Goal: Task Accomplishment & Management: Manage account settings

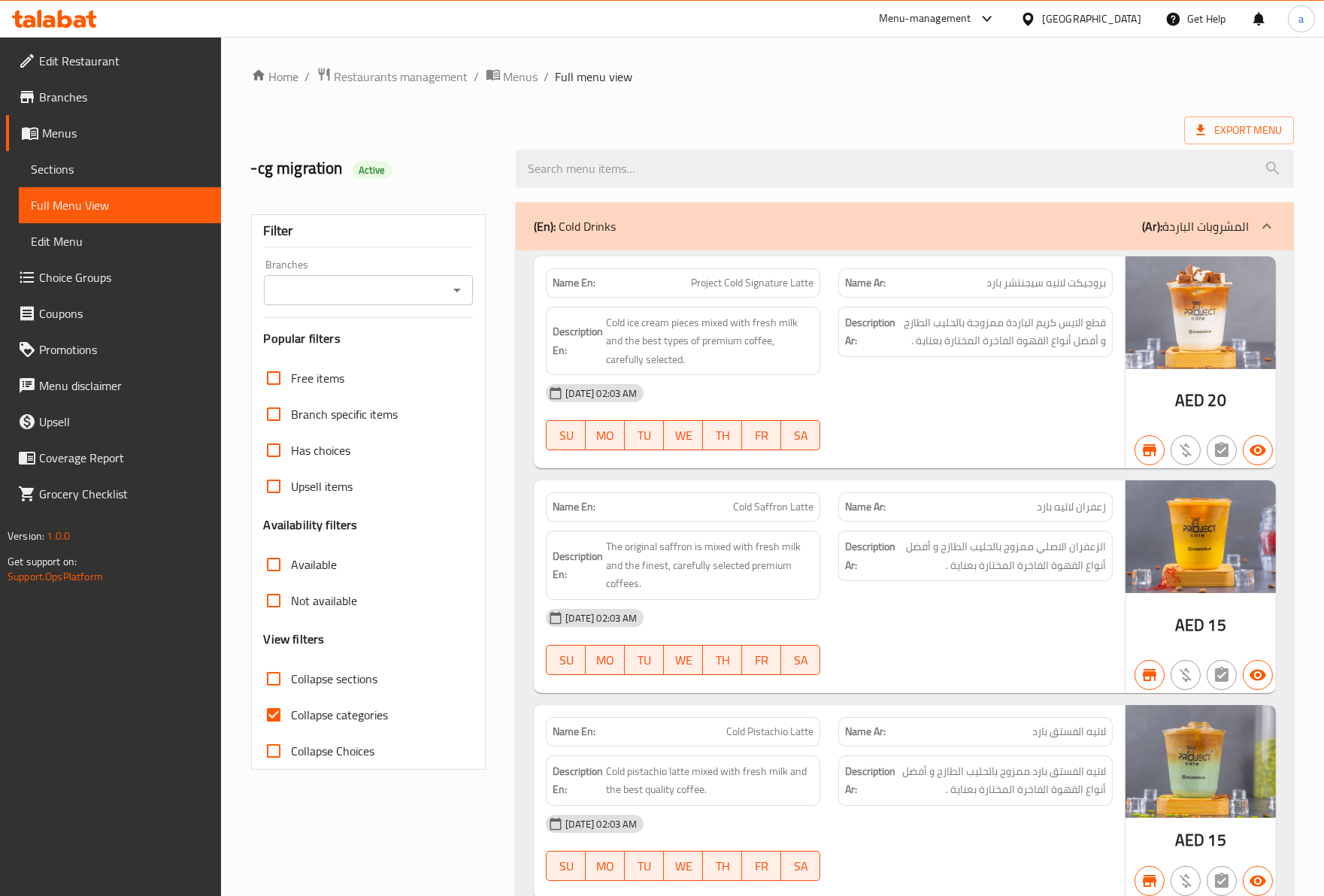
click at [87, 6] on div at bounding box center [54, 19] width 109 height 30
click at [80, 20] on icon at bounding box center [80, 22] width 13 height 13
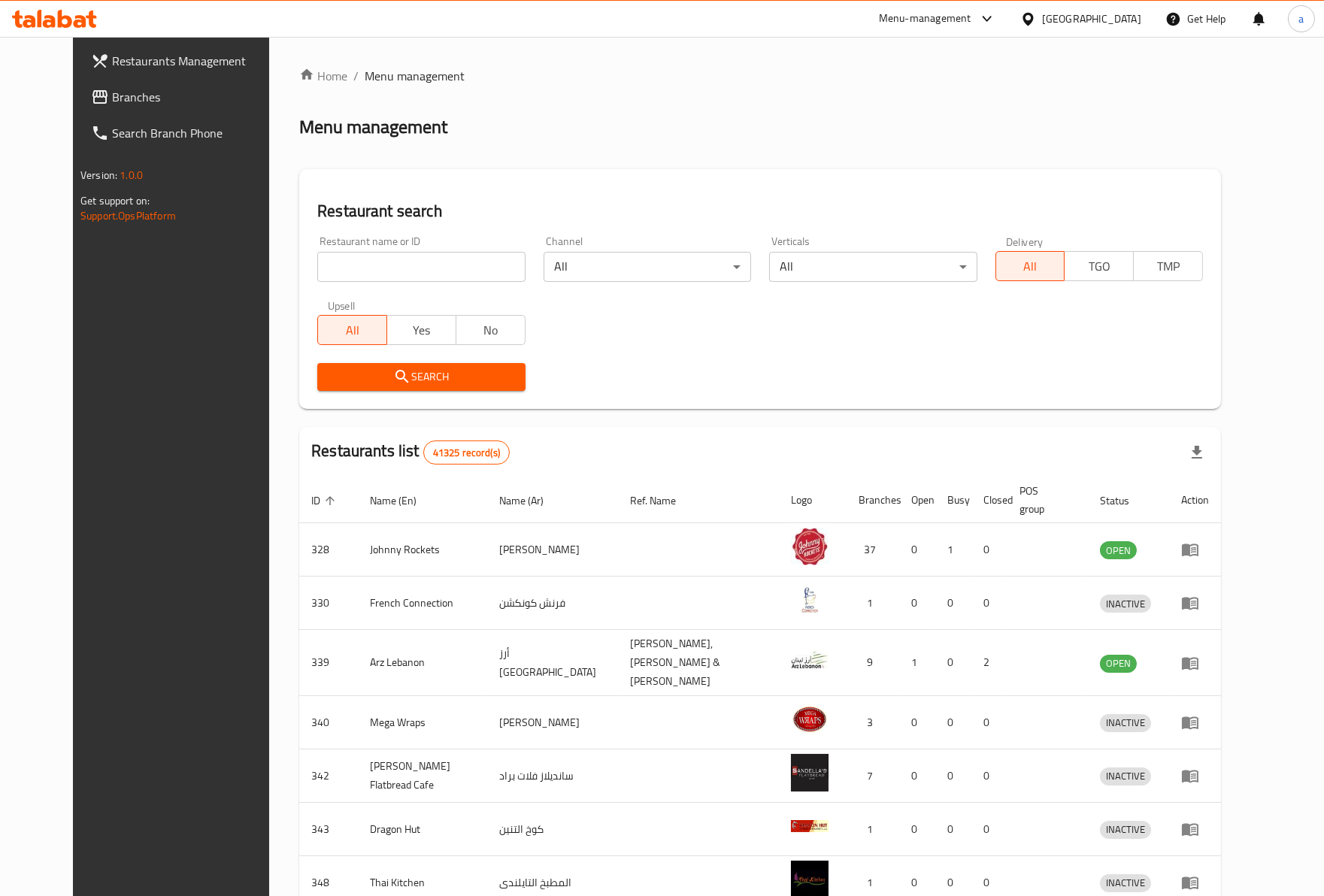
click at [144, 113] on link "Branches" at bounding box center [187, 97] width 215 height 36
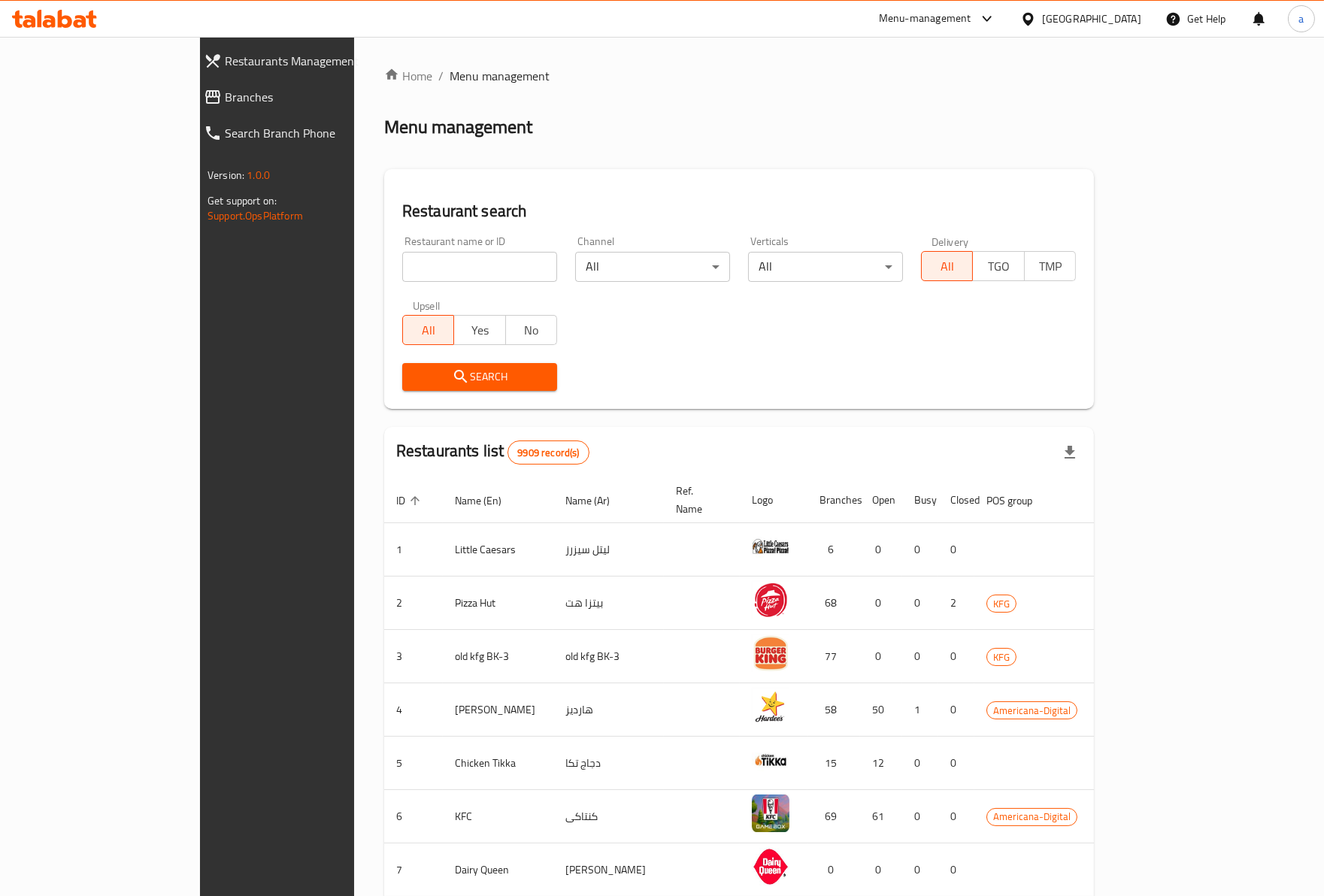
click at [225, 96] on span "Branches" at bounding box center [317, 97] width 184 height 18
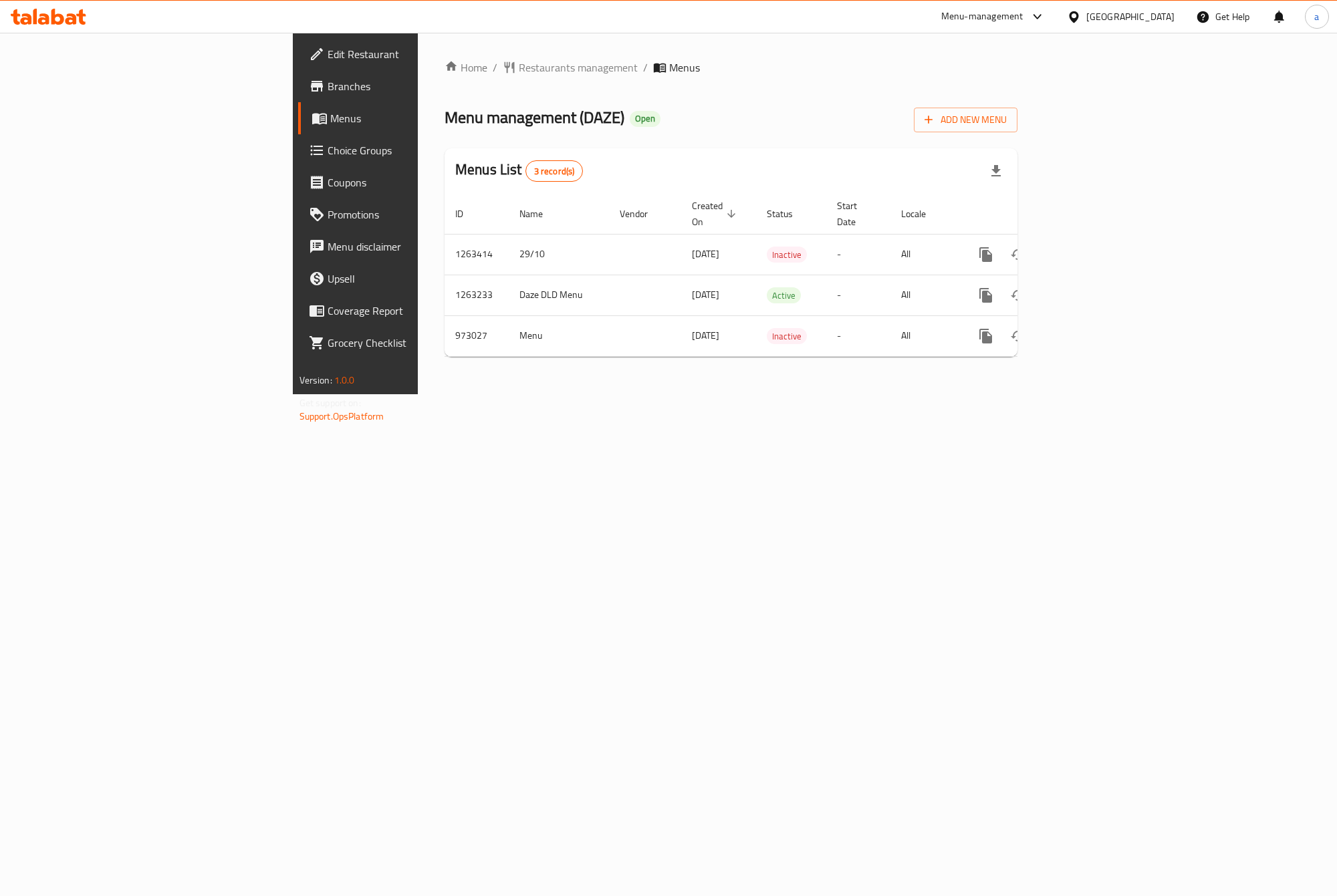
drag, startPoint x: 556, startPoint y: 4, endPoint x: 511, endPoint y: 496, distance: 494.1
click at [511, 394] on div "Home / Restaurants management / Menus Menu management ( DAZE ) Open Add New Men…" at bounding box center [730, 213] width 626 height 361
click at [330, 112] on span "Menus" at bounding box center [418, 118] width 175 height 16
click at [60, 22] on icon at bounding box center [58, 17] width 13 height 16
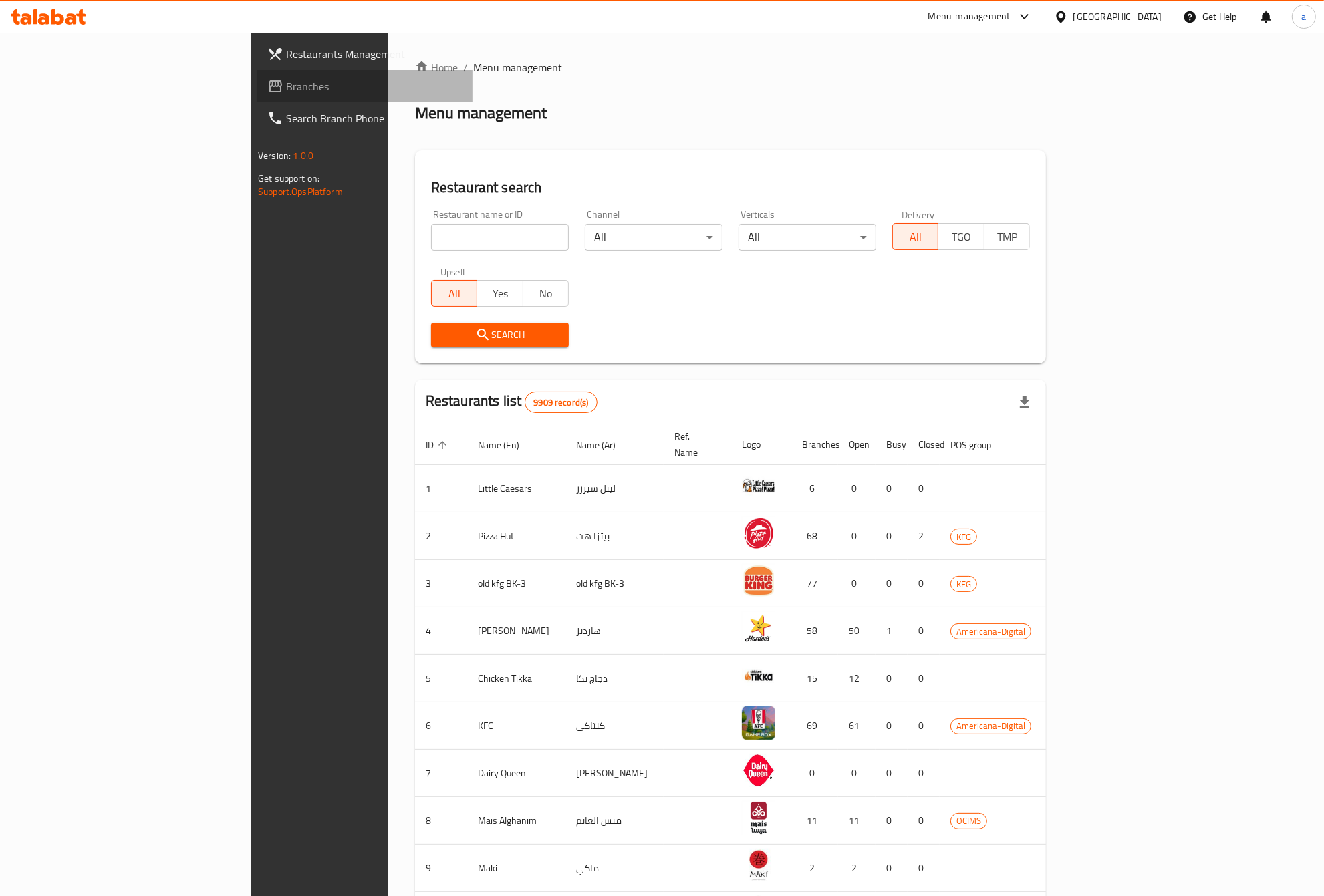
click at [257, 96] on link "Branches" at bounding box center [364, 86] width 216 height 32
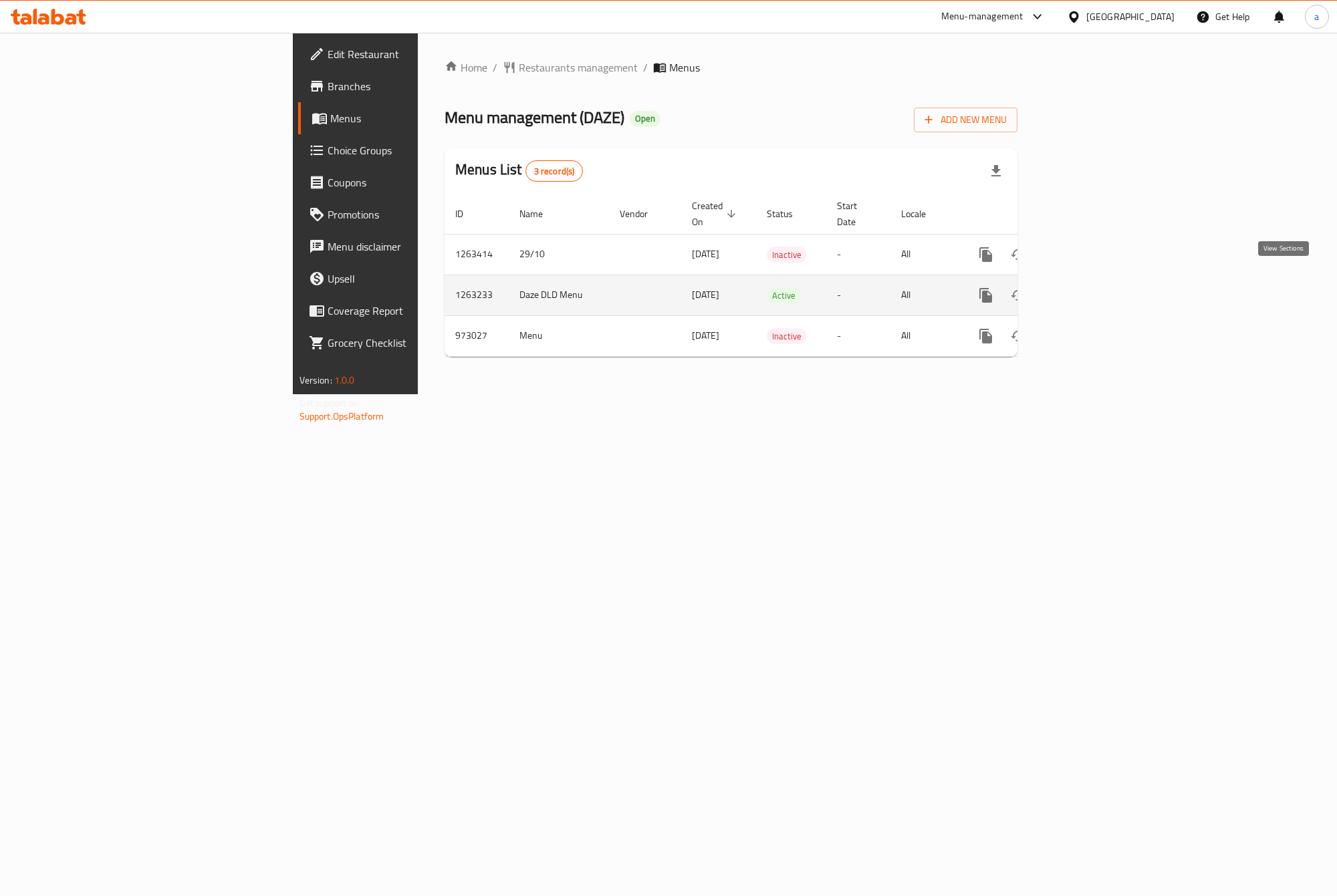
click at [1098, 281] on link "enhanced table" at bounding box center [1082, 295] width 32 height 32
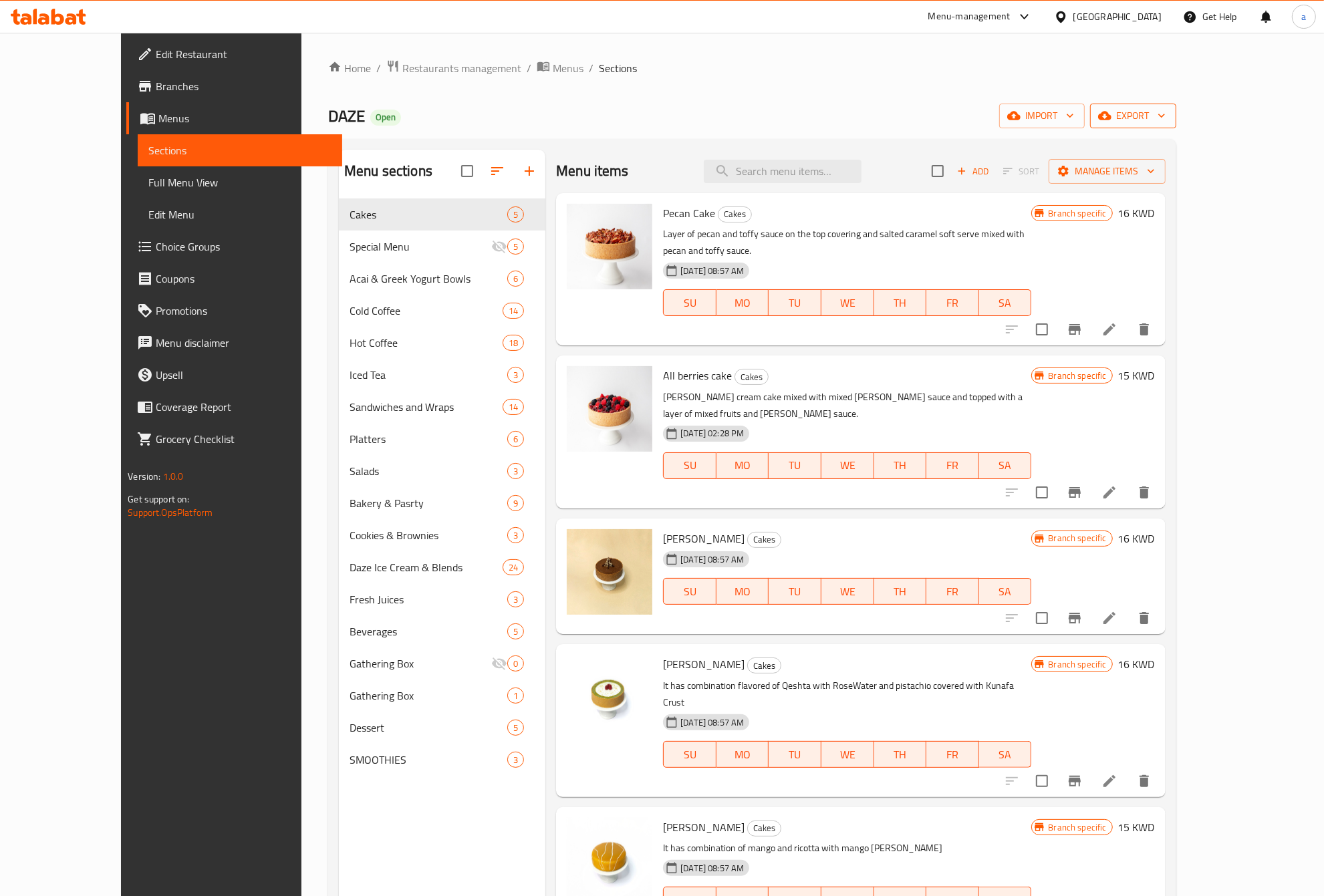
click at [1169, 118] on icon "button" at bounding box center [1162, 116] width 14 height 14
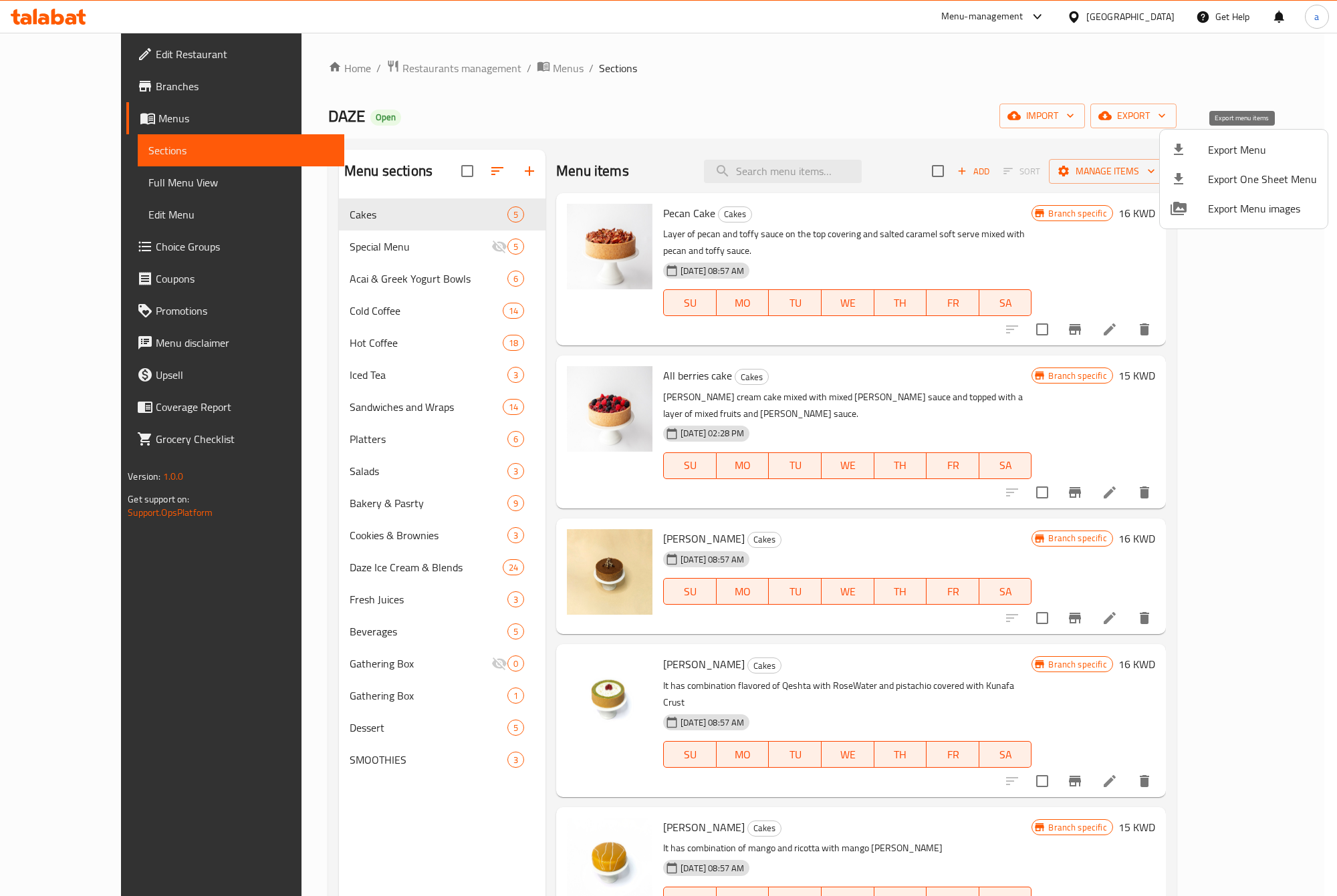
click at [1221, 144] on span "Export Menu" at bounding box center [1263, 149] width 109 height 16
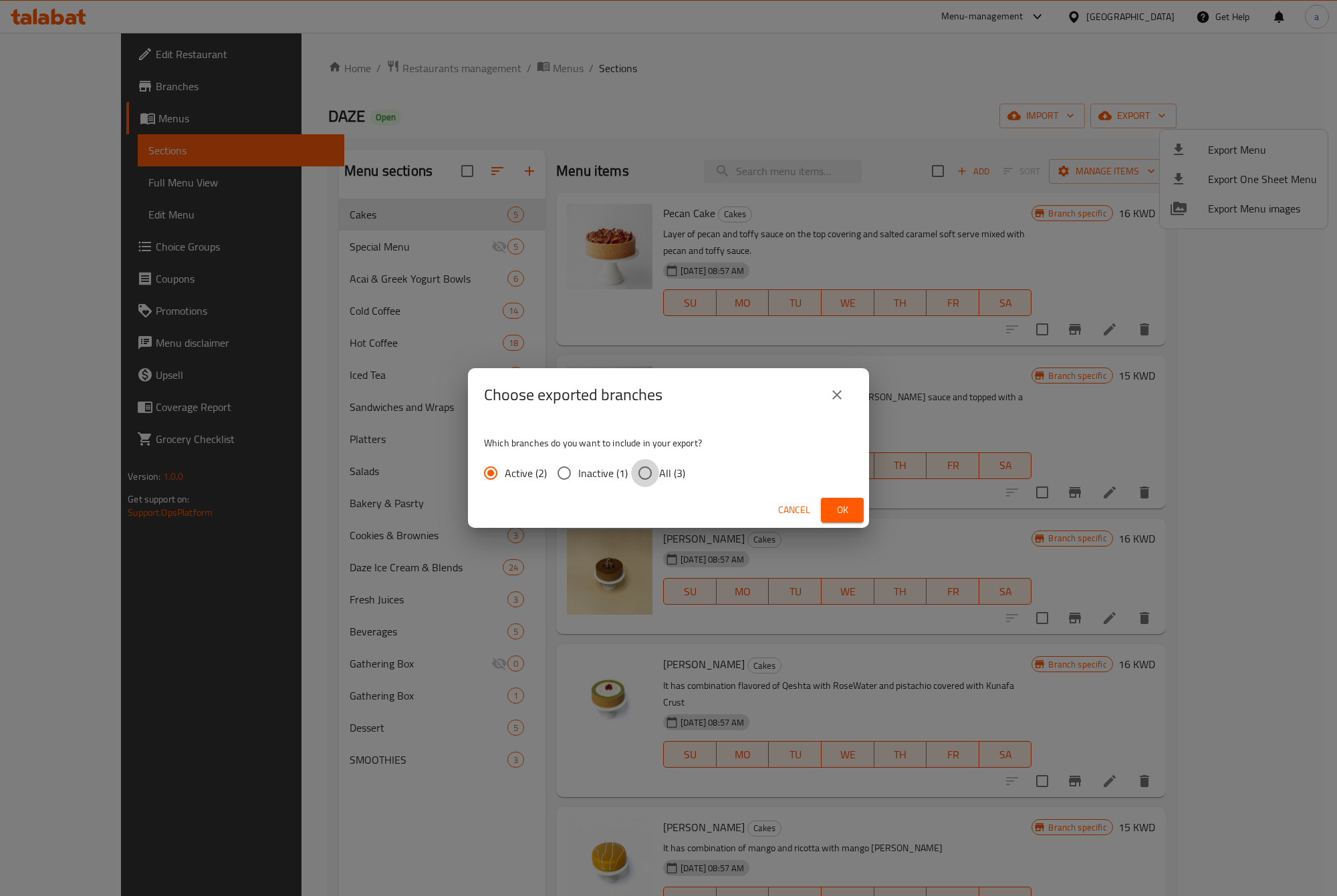
click at [649, 469] on input "All (3)" at bounding box center [645, 473] width 28 height 28
radio input "true"
click at [863, 518] on button "Ok" at bounding box center [842, 510] width 43 height 24
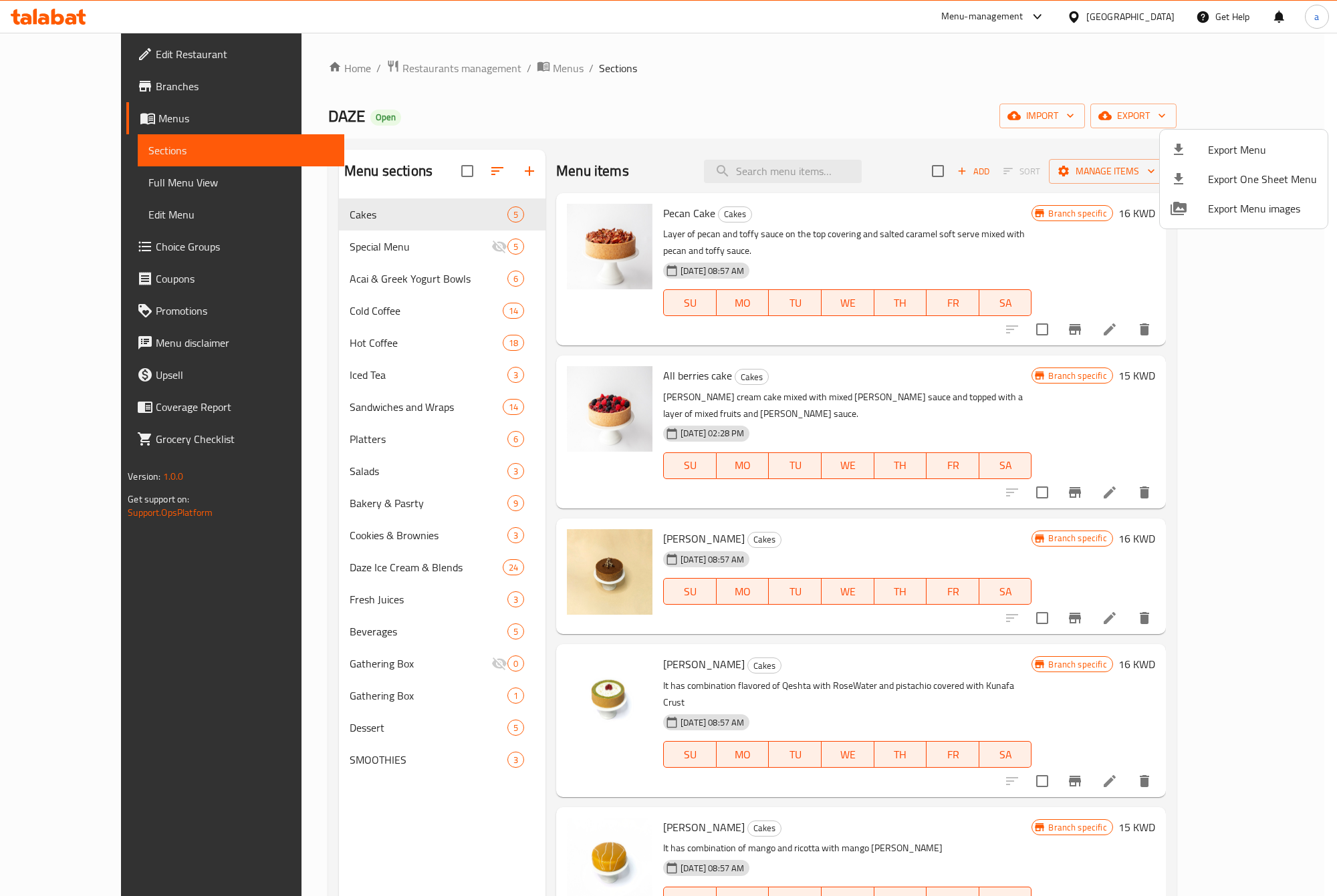
click at [677, 101] on div at bounding box center [668, 448] width 1337 height 896
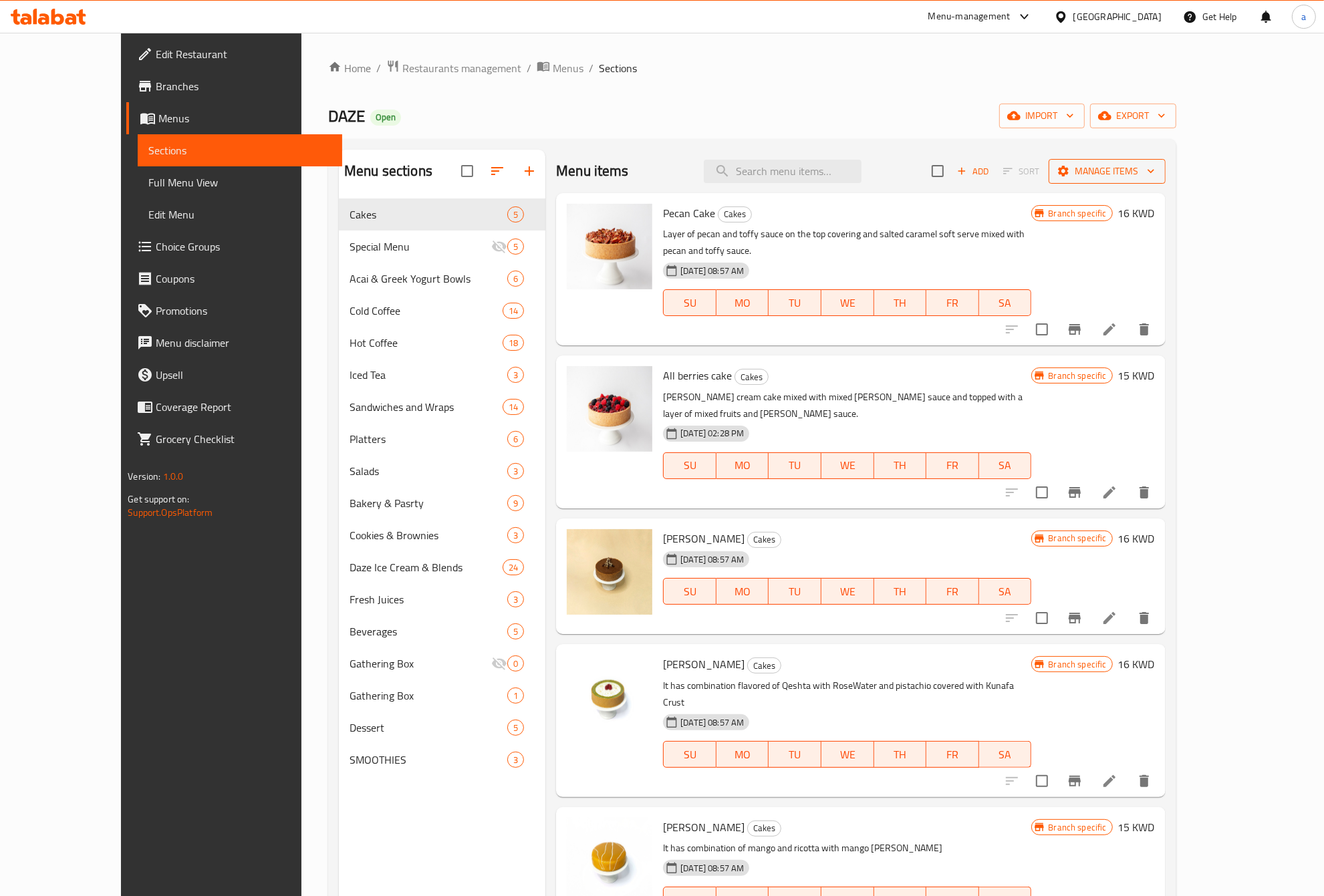
click at [1155, 167] on span "Manage items" at bounding box center [1107, 171] width 96 height 17
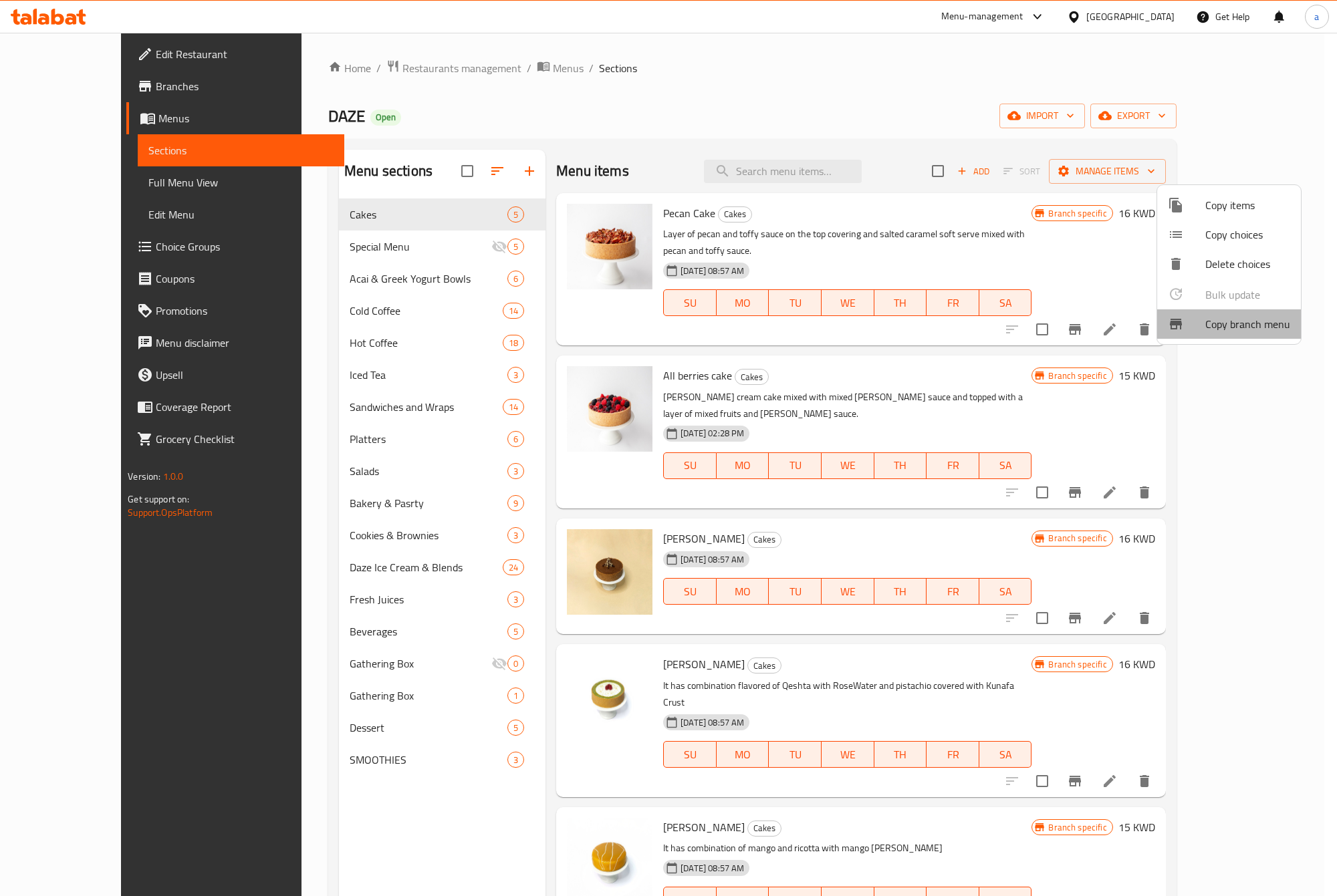
click at [1247, 329] on span "Copy branch menu" at bounding box center [1248, 324] width 85 height 16
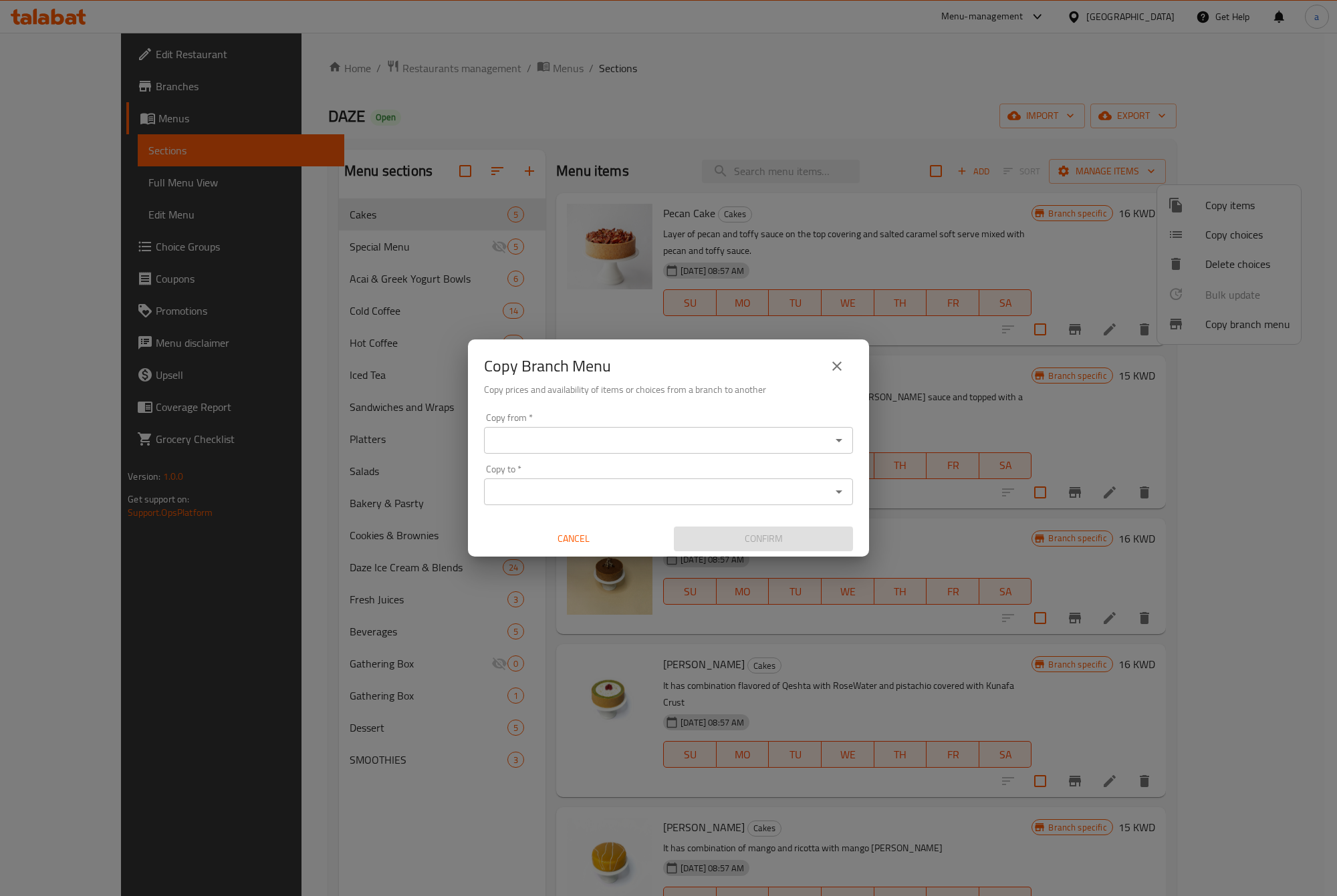
click at [646, 453] on div "Copy from *" at bounding box center [668, 440] width 369 height 27
click at [647, 441] on input "Copy from   *" at bounding box center [658, 440] width 339 height 19
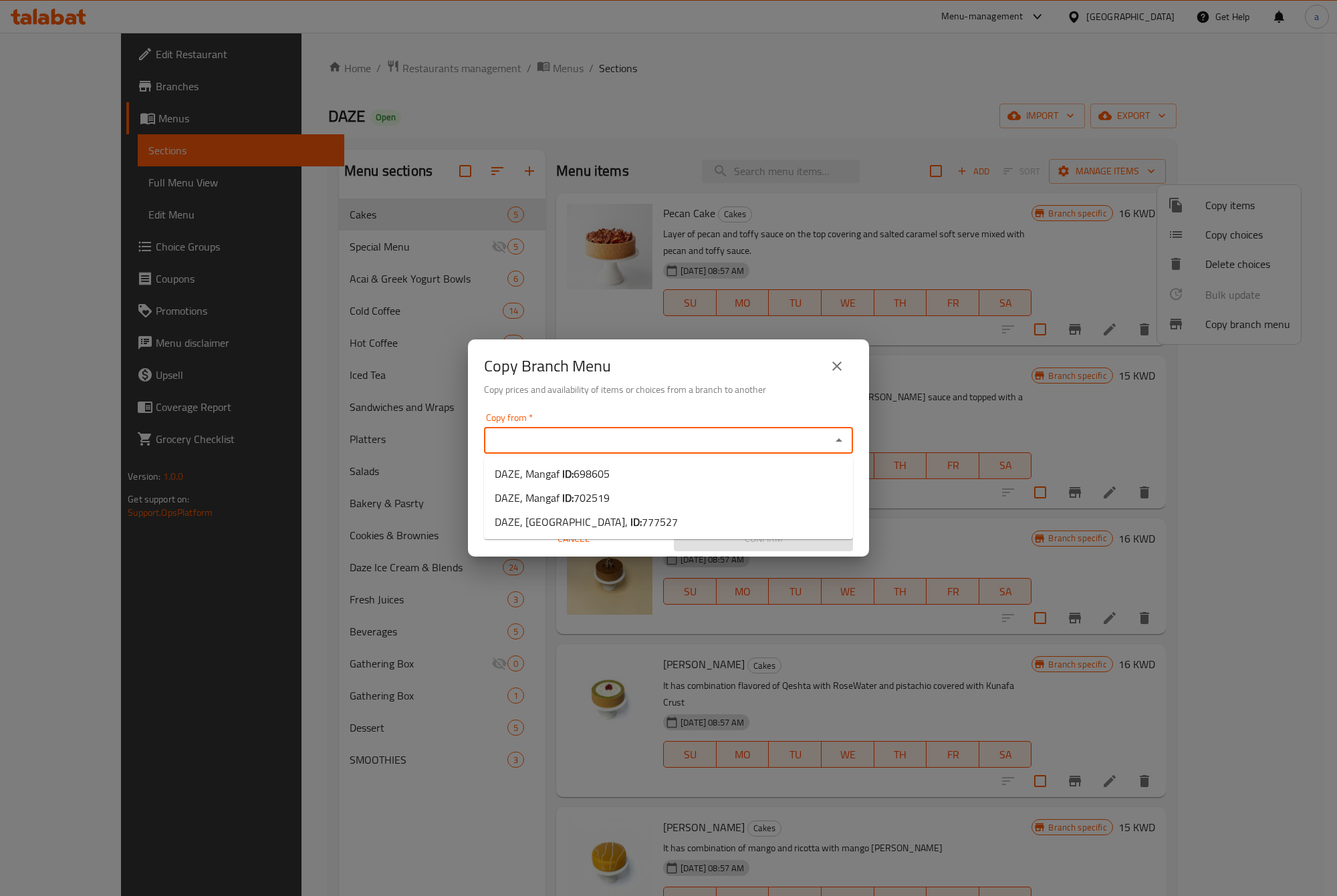
paste input "698605"
type input "6"
click at [635, 476] on li "DAZE, Mangaf ID: 698605" at bounding box center [668, 474] width 369 height 24
type input "DAZE, Mangaf"
click at [576, 486] on input "Copy to   *" at bounding box center [658, 491] width 339 height 19
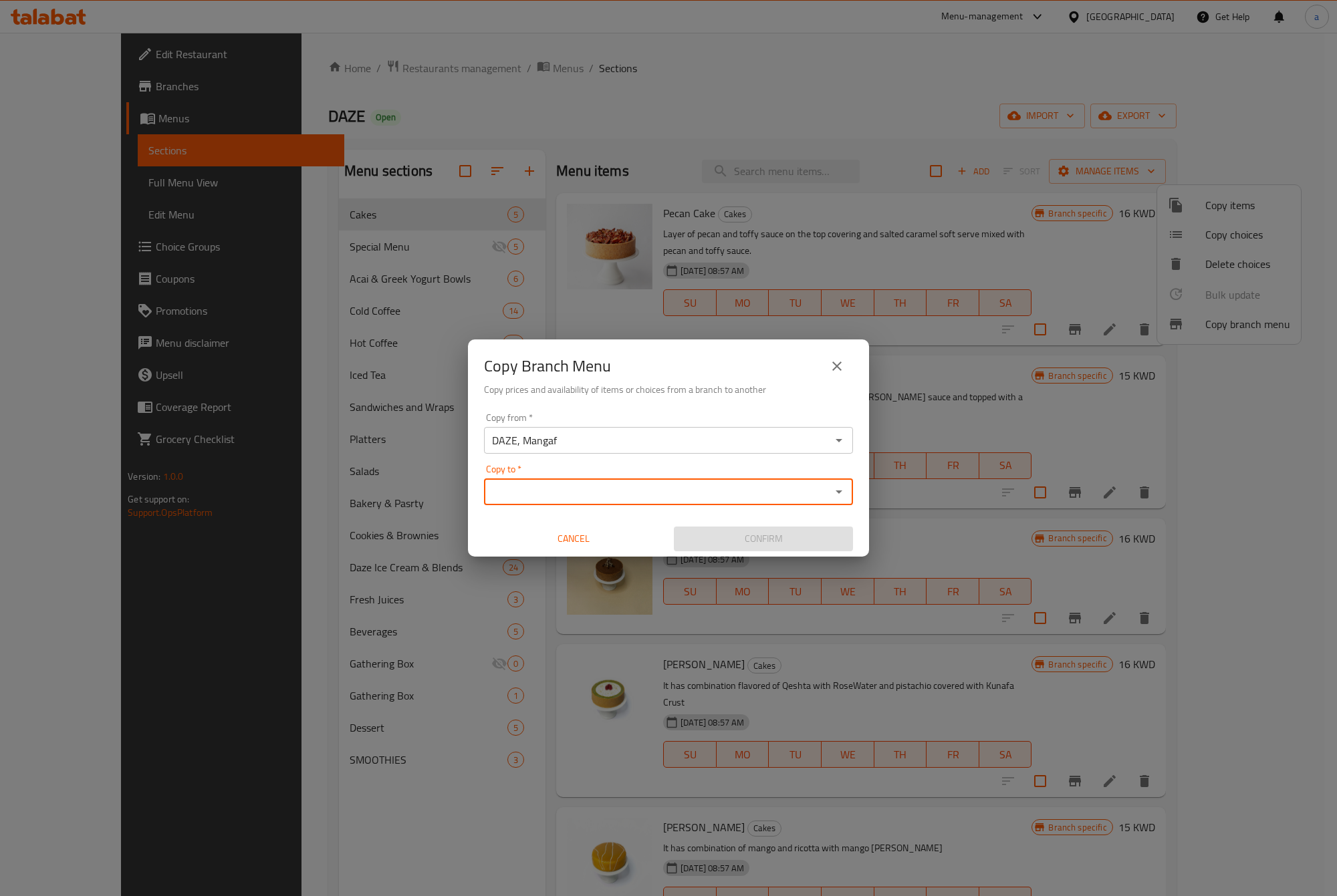
click at [551, 511] on div "Copy from   * DAZE, Mangaf Copy from * Copy to   * Copy to * Cancel Confirm" at bounding box center [668, 481] width 401 height 149
click at [557, 494] on input "Copy to   *" at bounding box center [658, 491] width 339 height 19
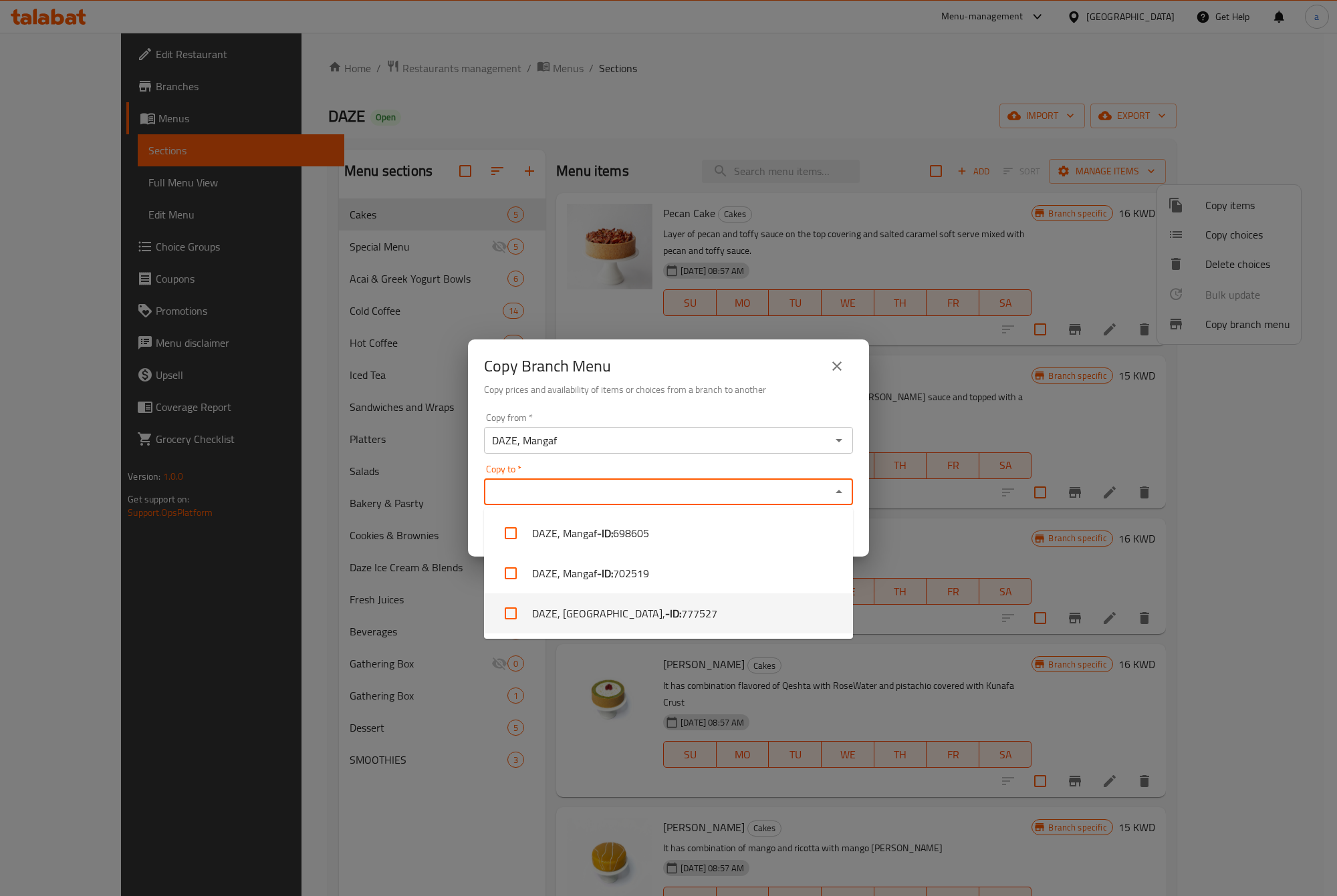
click at [681, 606] on span "777527" at bounding box center [699, 614] width 36 height 16
checkbox input "true"
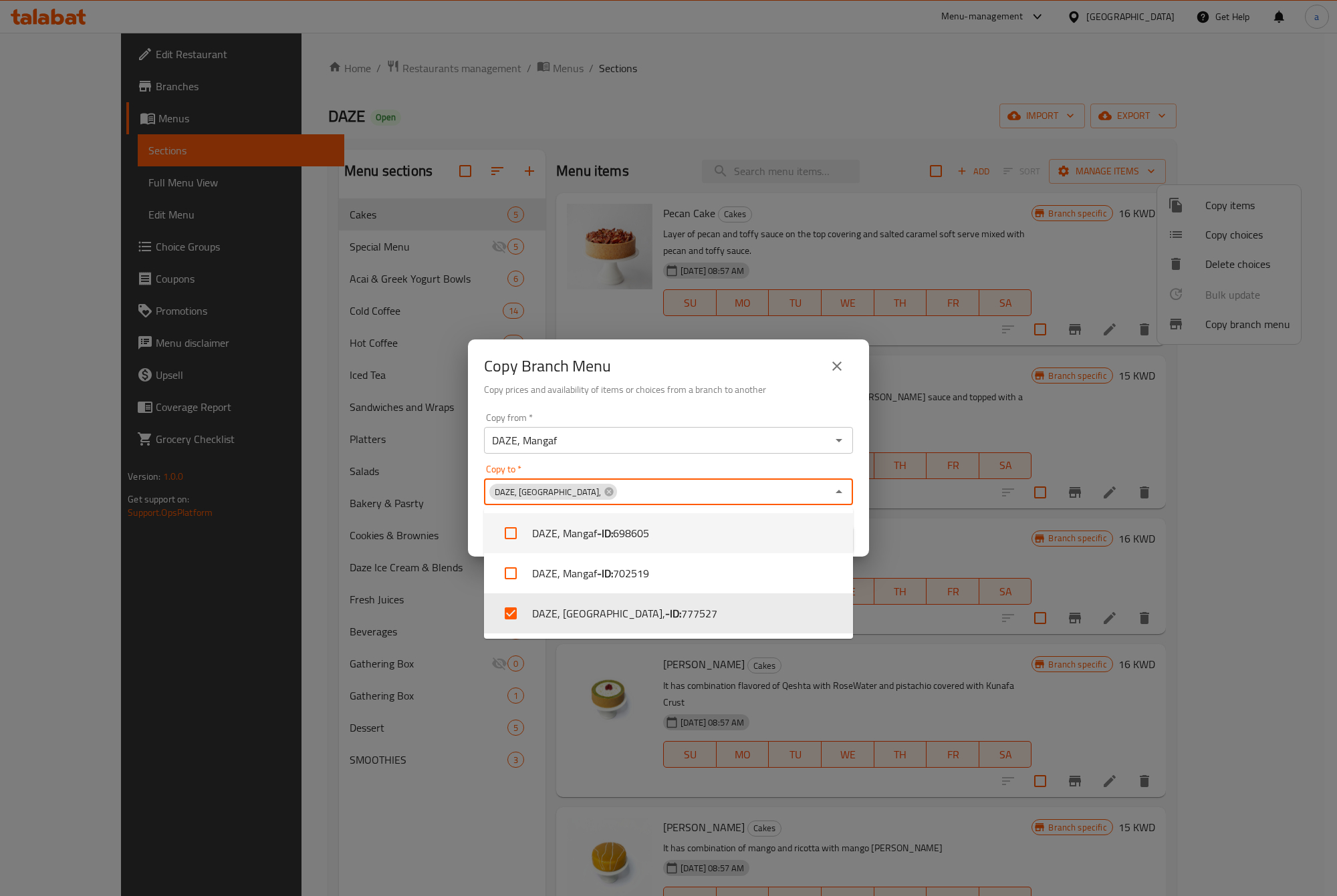
click at [739, 473] on div "Copy to   * DAZE, Ardhiya, Copy to *" at bounding box center [668, 484] width 369 height 41
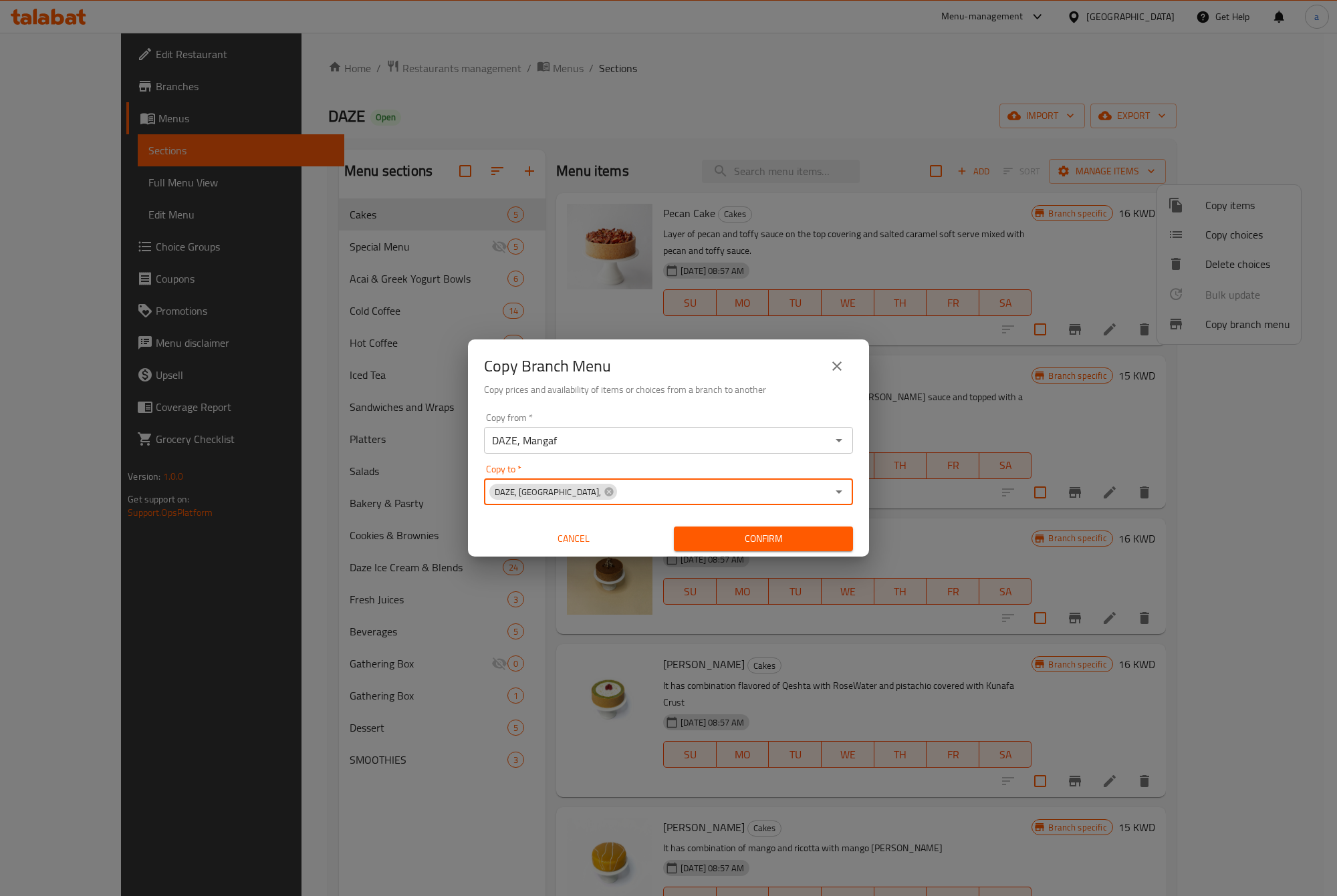
click at [740, 482] on input "Copy to   *" at bounding box center [722, 491] width 208 height 19
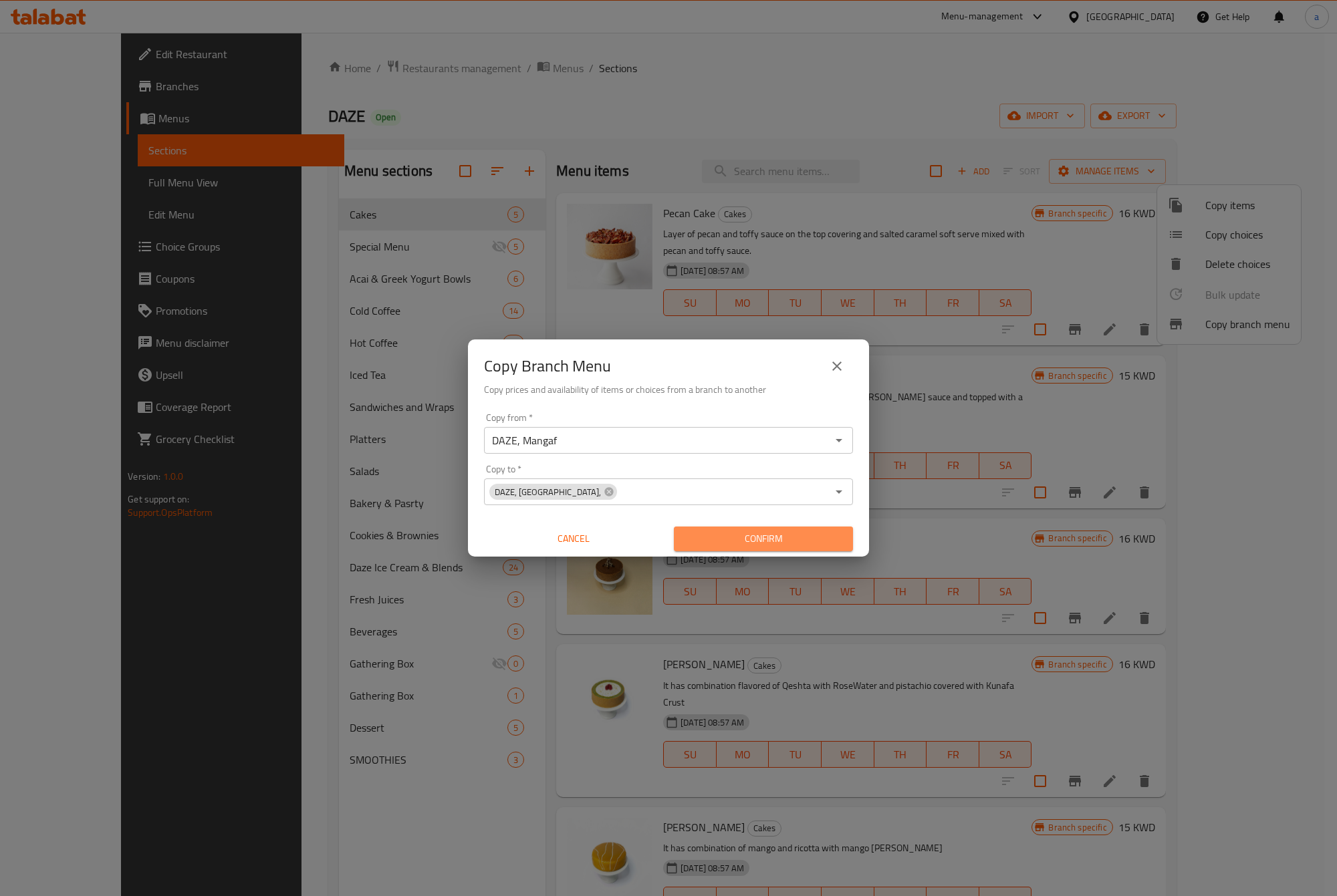
click at [783, 540] on span "Confirm" at bounding box center [763, 538] width 157 height 17
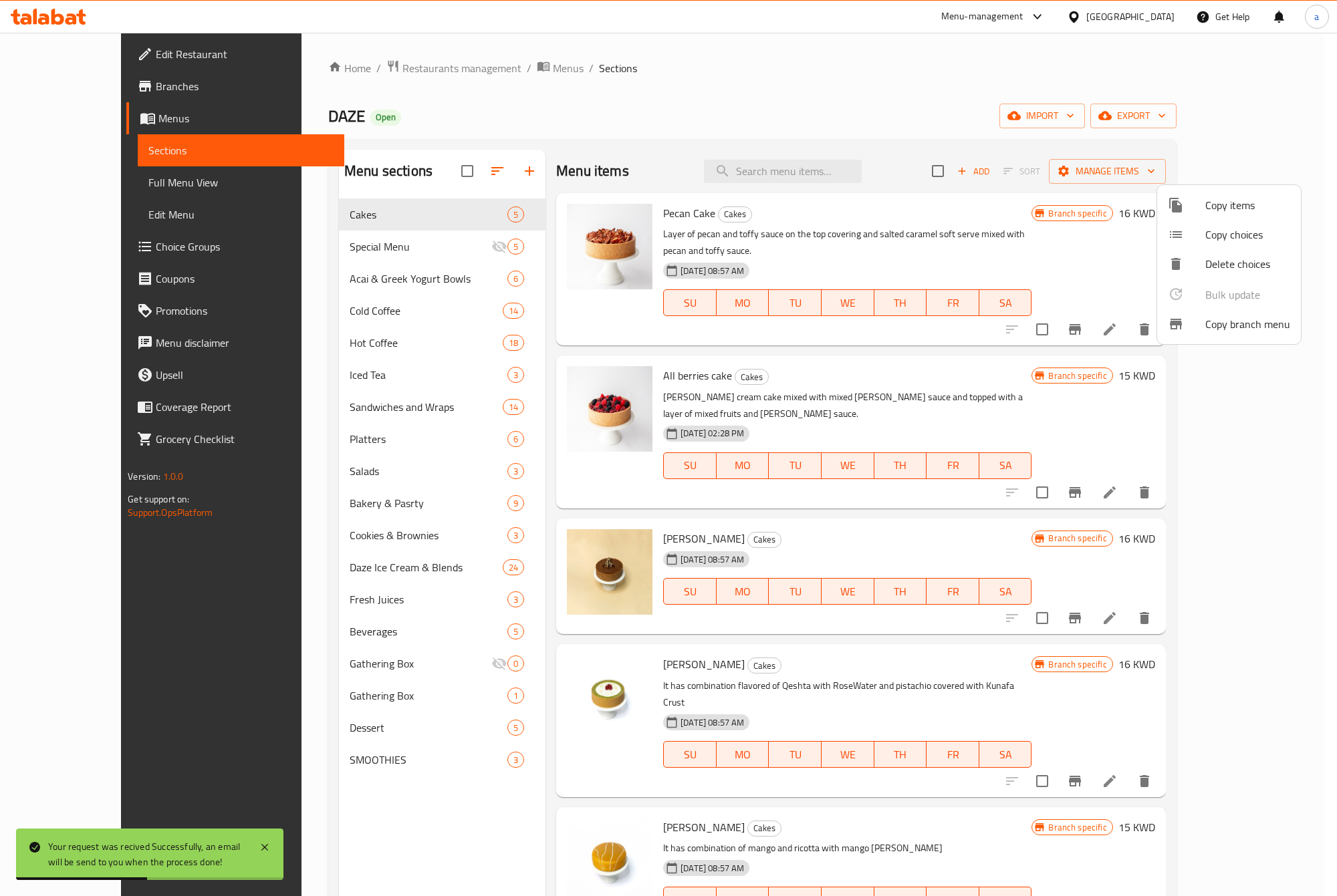
drag, startPoint x: 783, startPoint y: 540, endPoint x: 702, endPoint y: 88, distance: 459.2
click at [702, 88] on div at bounding box center [668, 448] width 1337 height 896
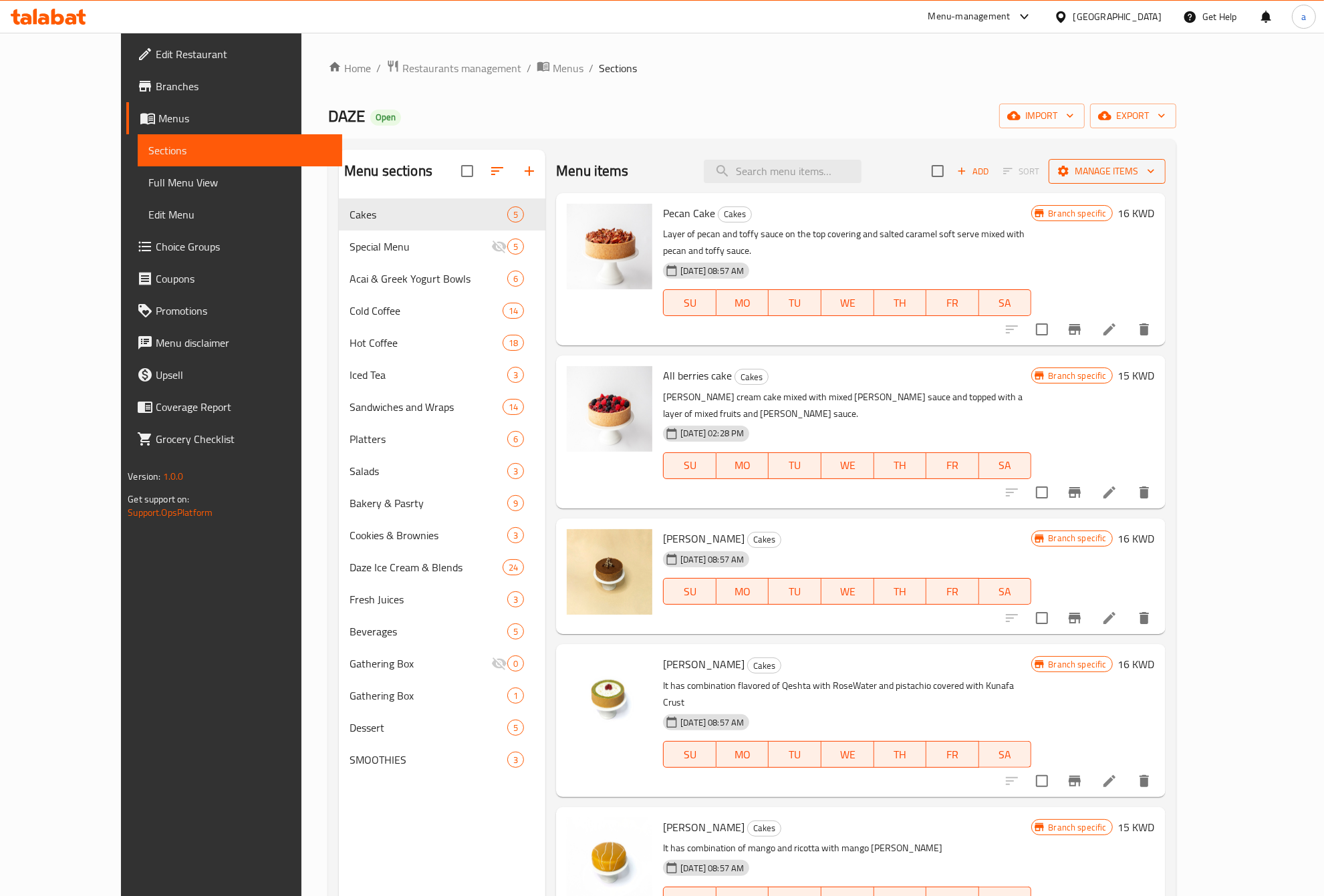
click at [1158, 165] on icon "button" at bounding box center [1151, 171] width 14 height 14
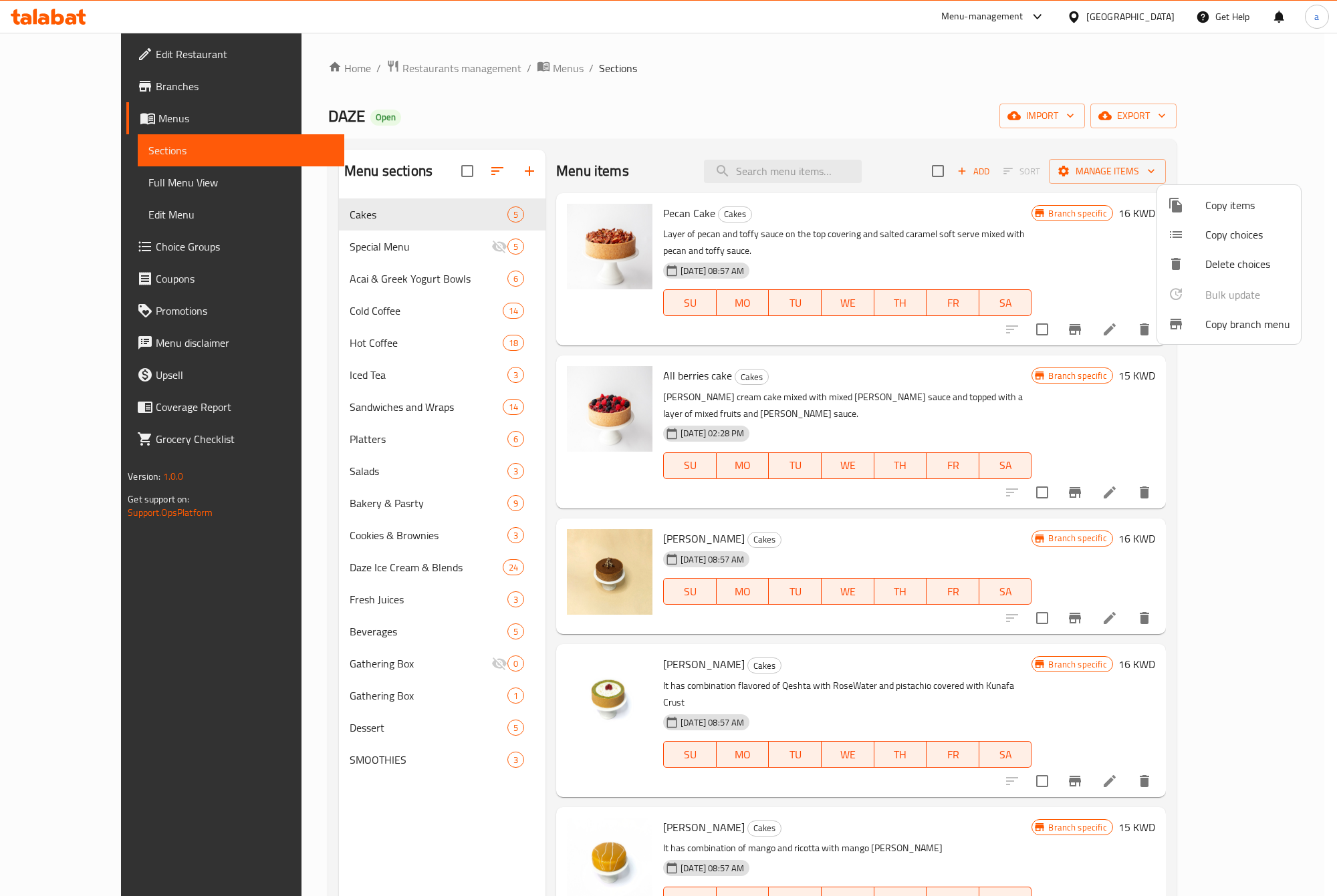
click at [1237, 323] on span "Copy branch menu" at bounding box center [1248, 324] width 85 height 16
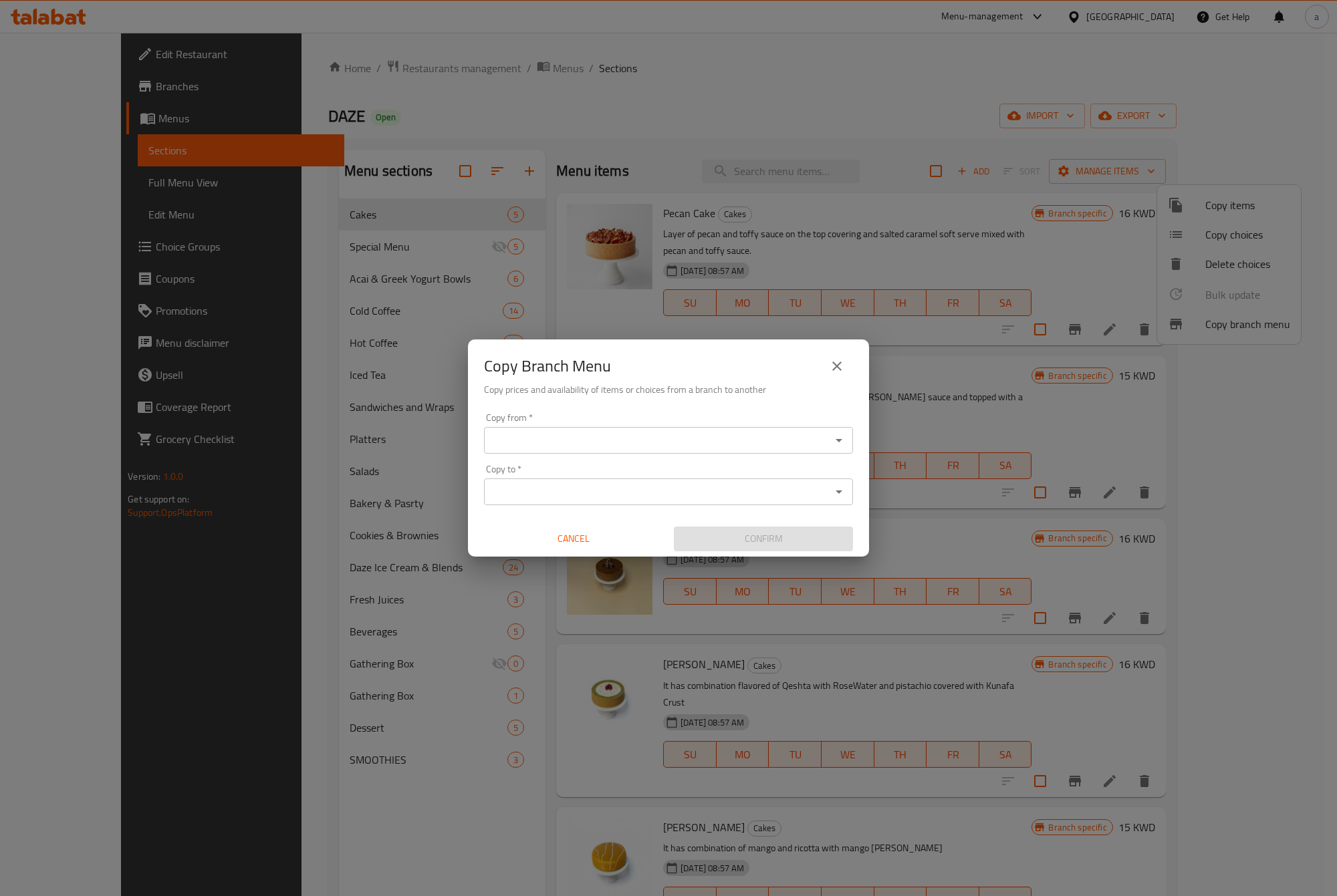
click at [663, 435] on input "Copy from   *" at bounding box center [658, 440] width 339 height 19
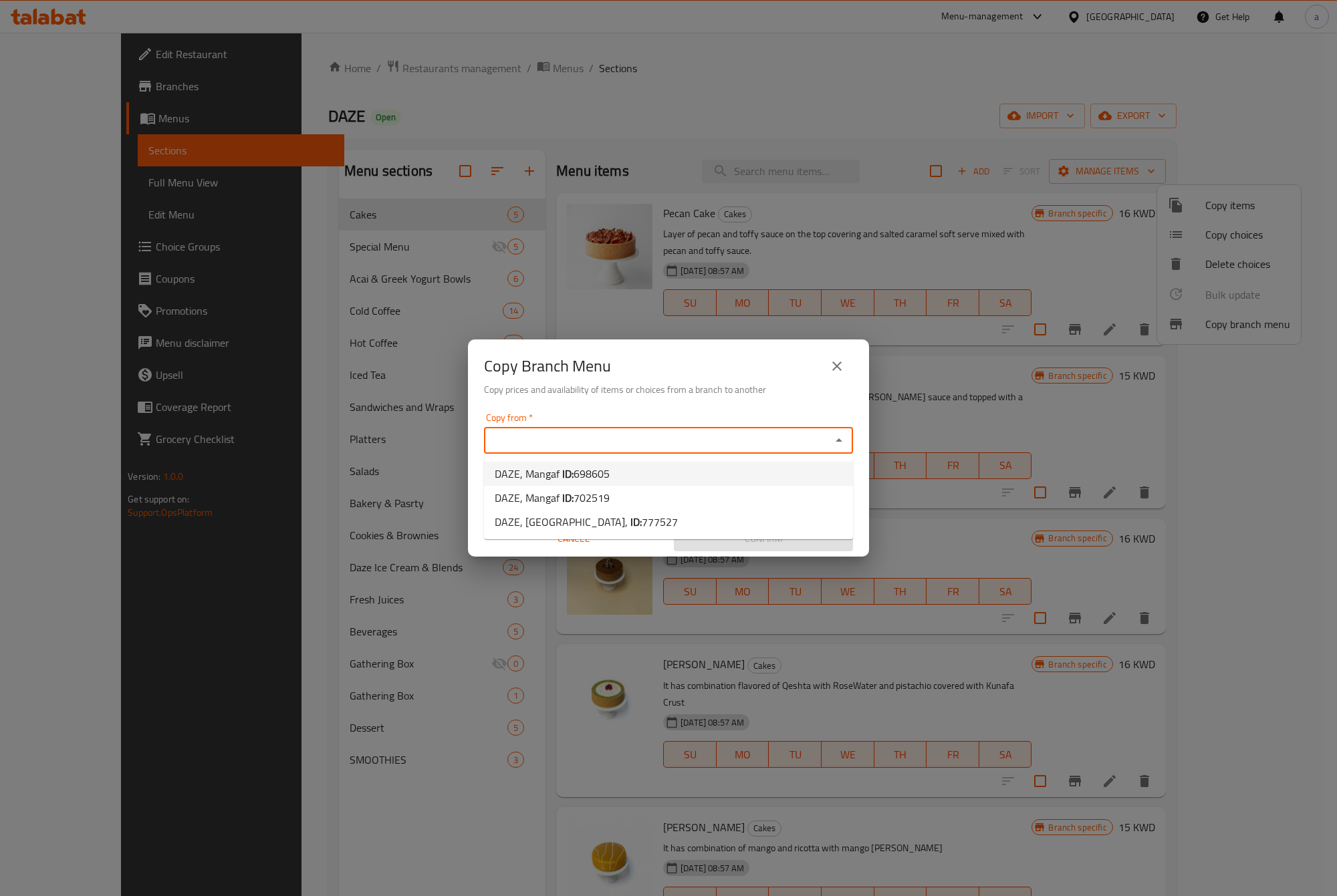
click at [676, 470] on li "DAZE, Mangaf ID: 698605" at bounding box center [668, 474] width 369 height 24
type input "DAZE, Mangaf"
click at [674, 492] on input "Copy to   *" at bounding box center [658, 491] width 339 height 19
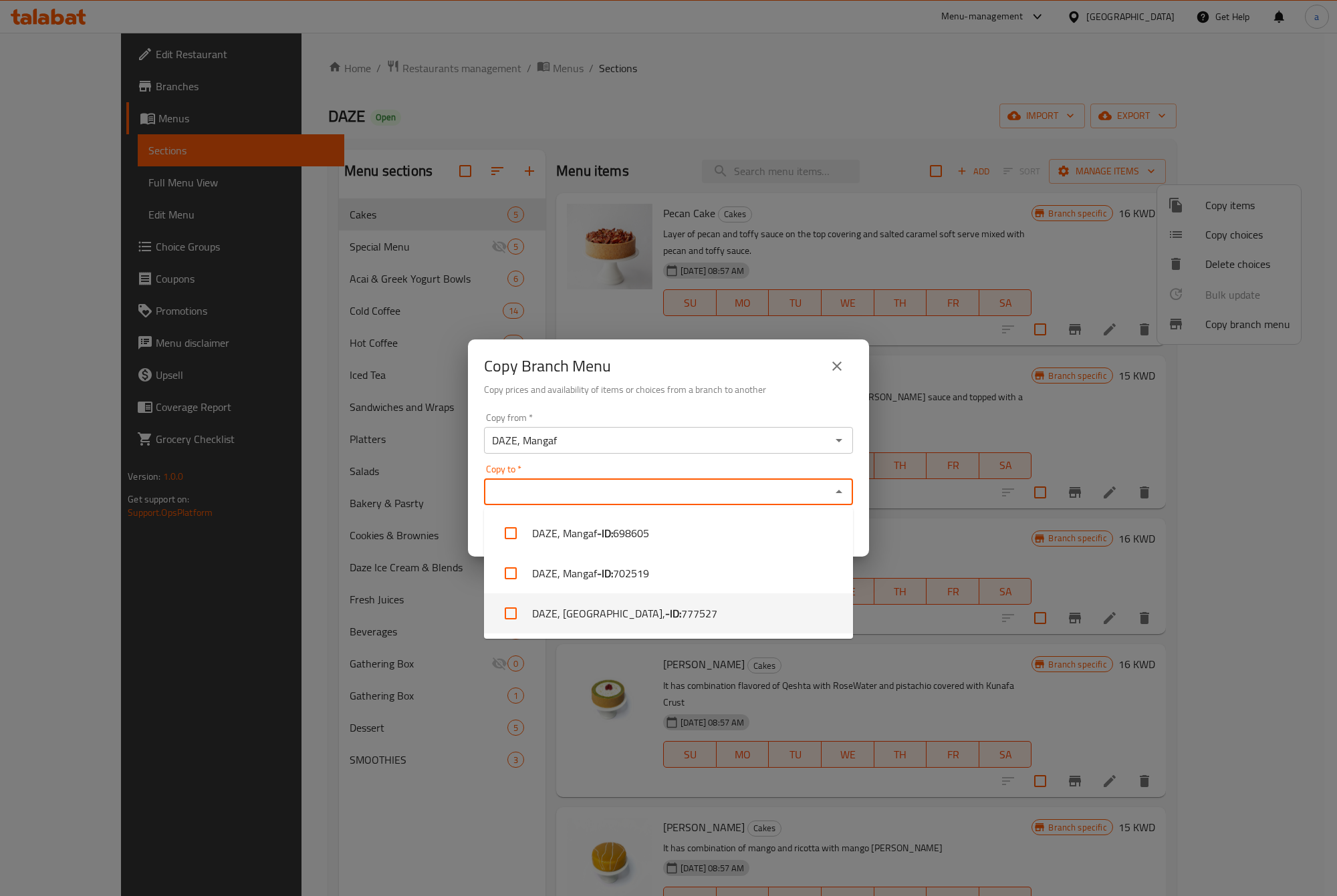
click at [681, 616] on span "777527" at bounding box center [699, 614] width 36 height 16
checkbox input "true"
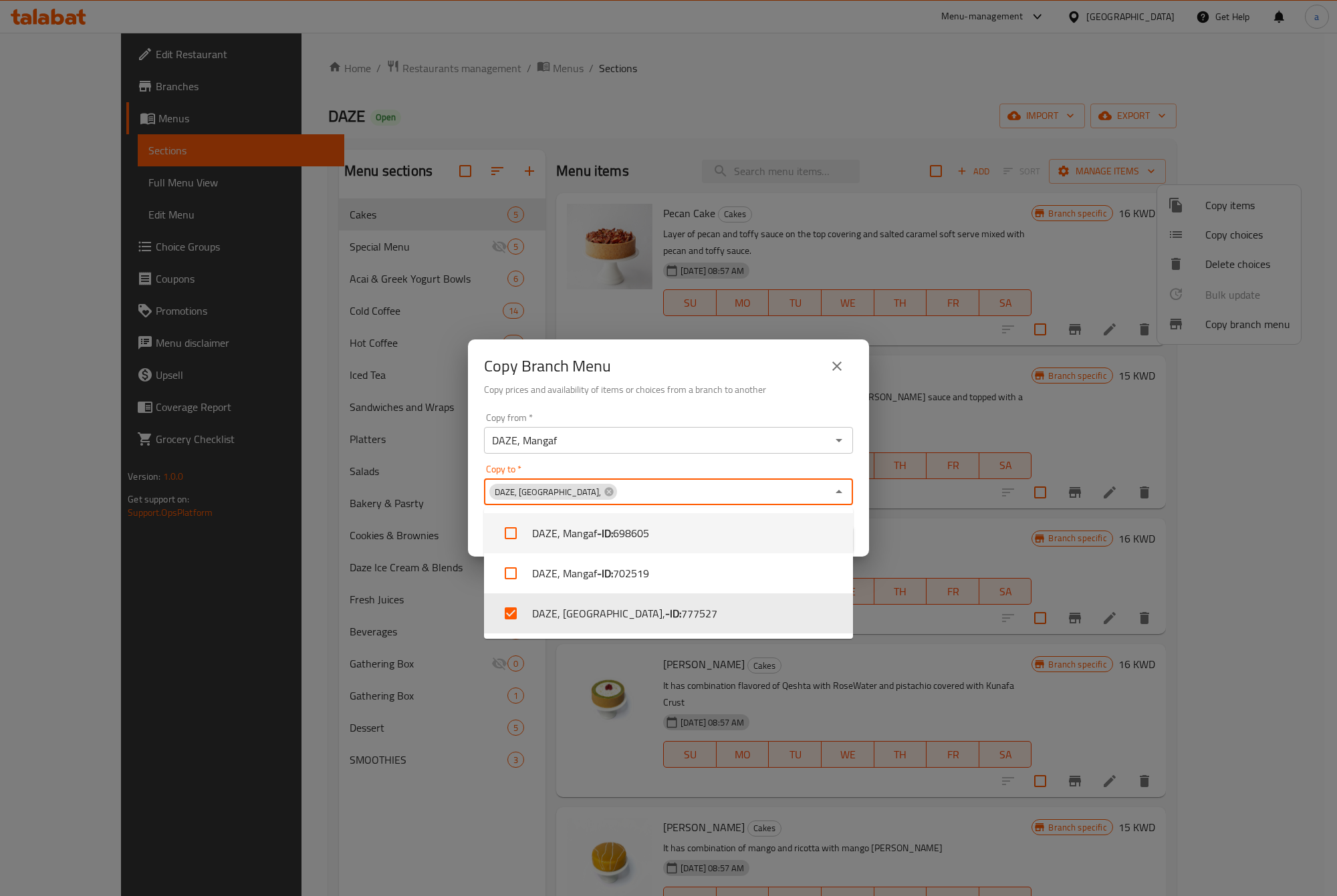
click at [656, 473] on div "Copy to   * DAZE, Ardhiya, Copy to *" at bounding box center [668, 484] width 369 height 41
click at [662, 471] on div "Copy to   * DAZE, Ardhiya, Copy to *" at bounding box center [668, 484] width 369 height 41
click at [859, 466] on div "Copy from   * DAZE, Mangaf Copy from * Copy to   * DAZE, Ardhiya, Copy to * Can…" at bounding box center [668, 481] width 401 height 149
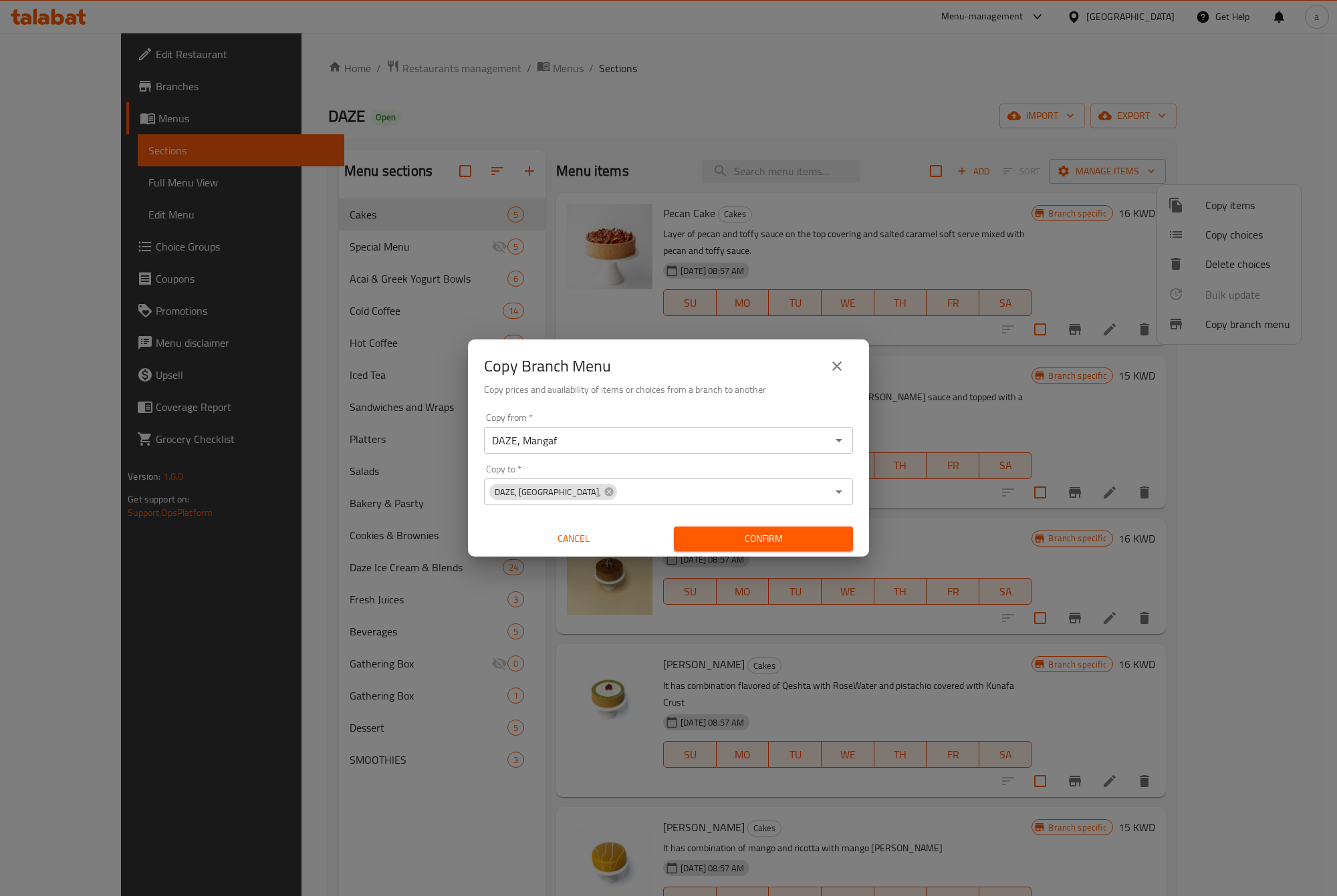
click at [797, 539] on span "Confirm" at bounding box center [763, 538] width 157 height 17
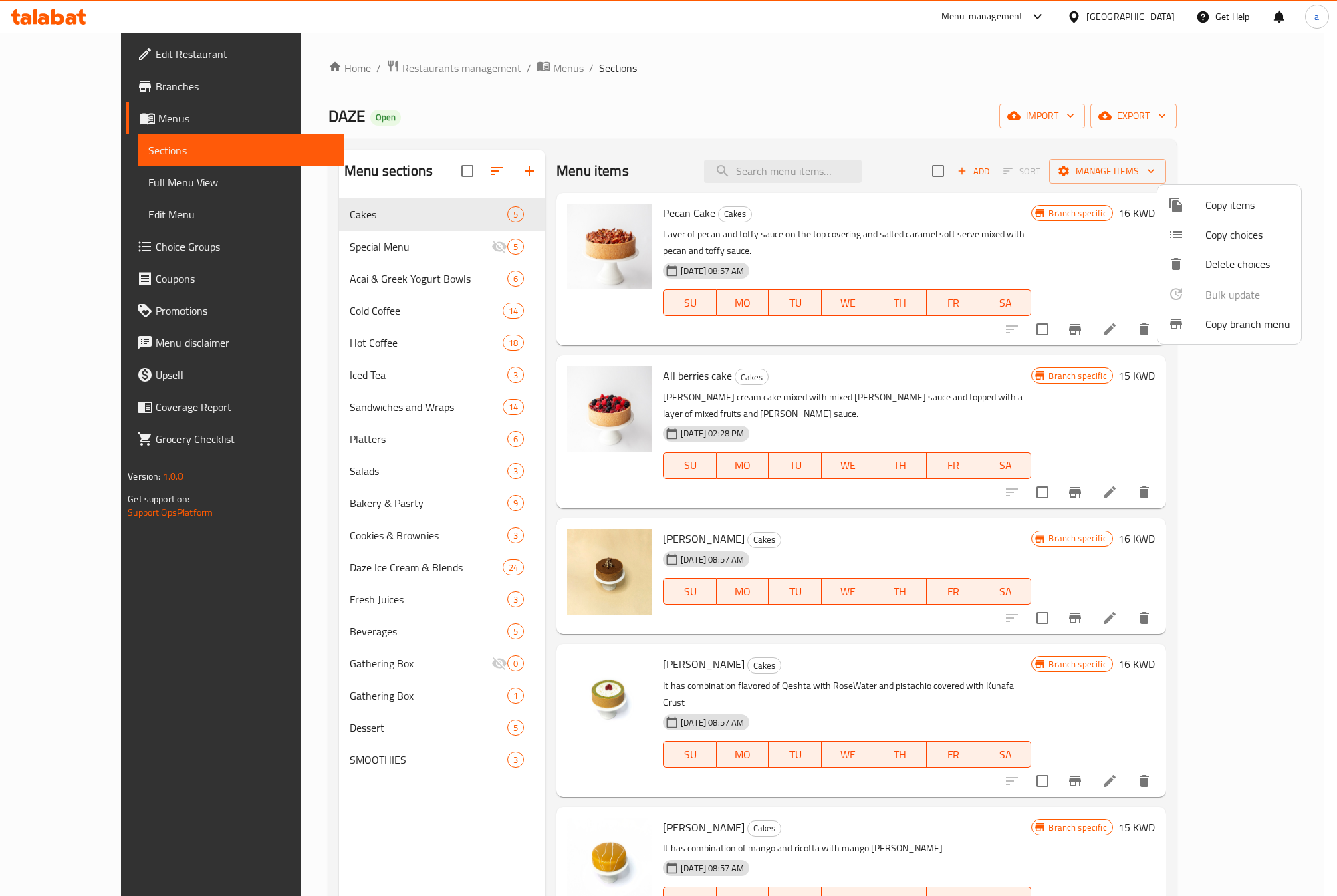
click at [575, 14] on div at bounding box center [668, 448] width 1337 height 896
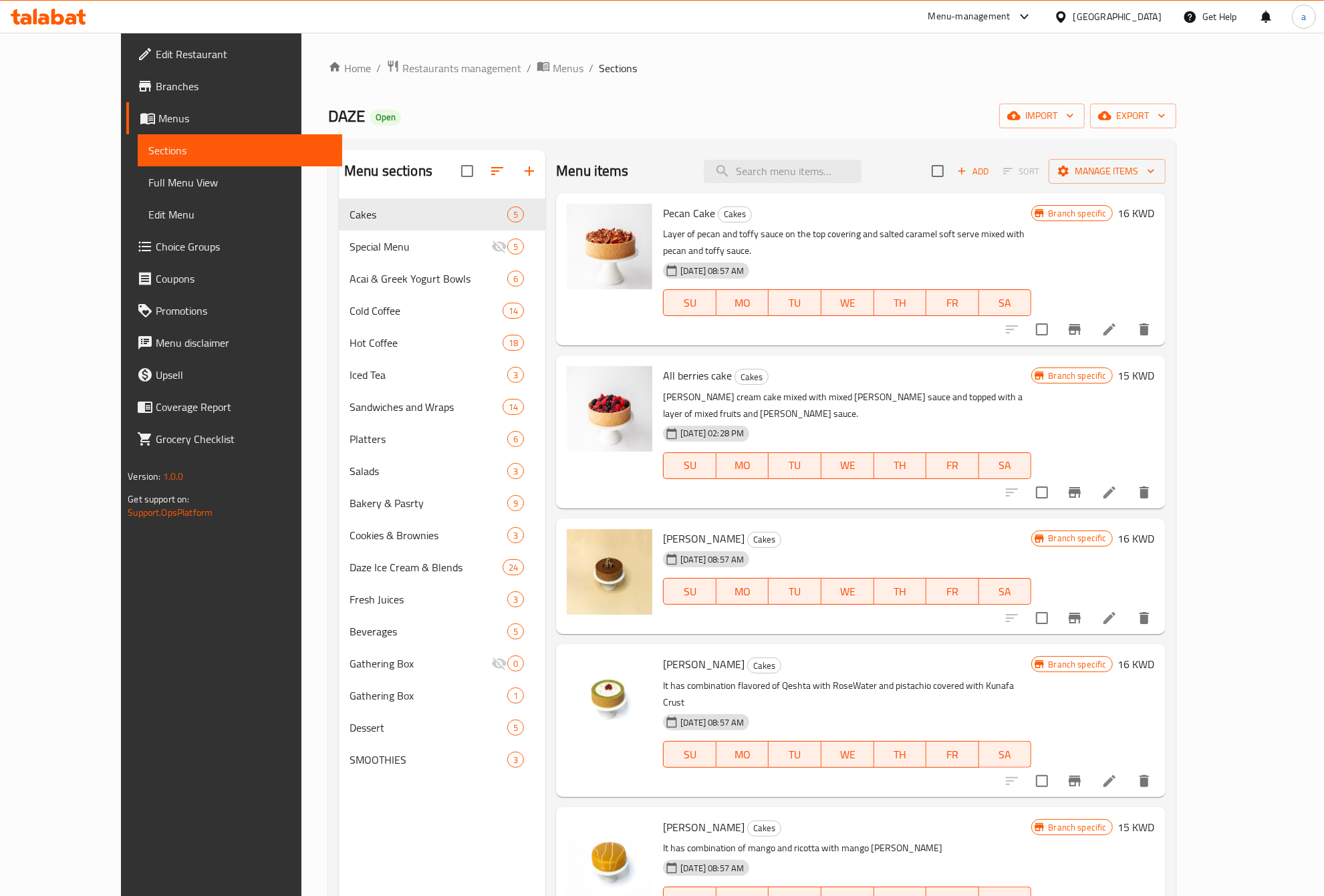
click at [584, 47] on div "Home / Restaurants management / Menus / Sections DAZE Open import export Menu s…" at bounding box center [752, 558] width 902 height 1050
click at [158, 121] on span "Menus" at bounding box center [244, 118] width 173 height 16
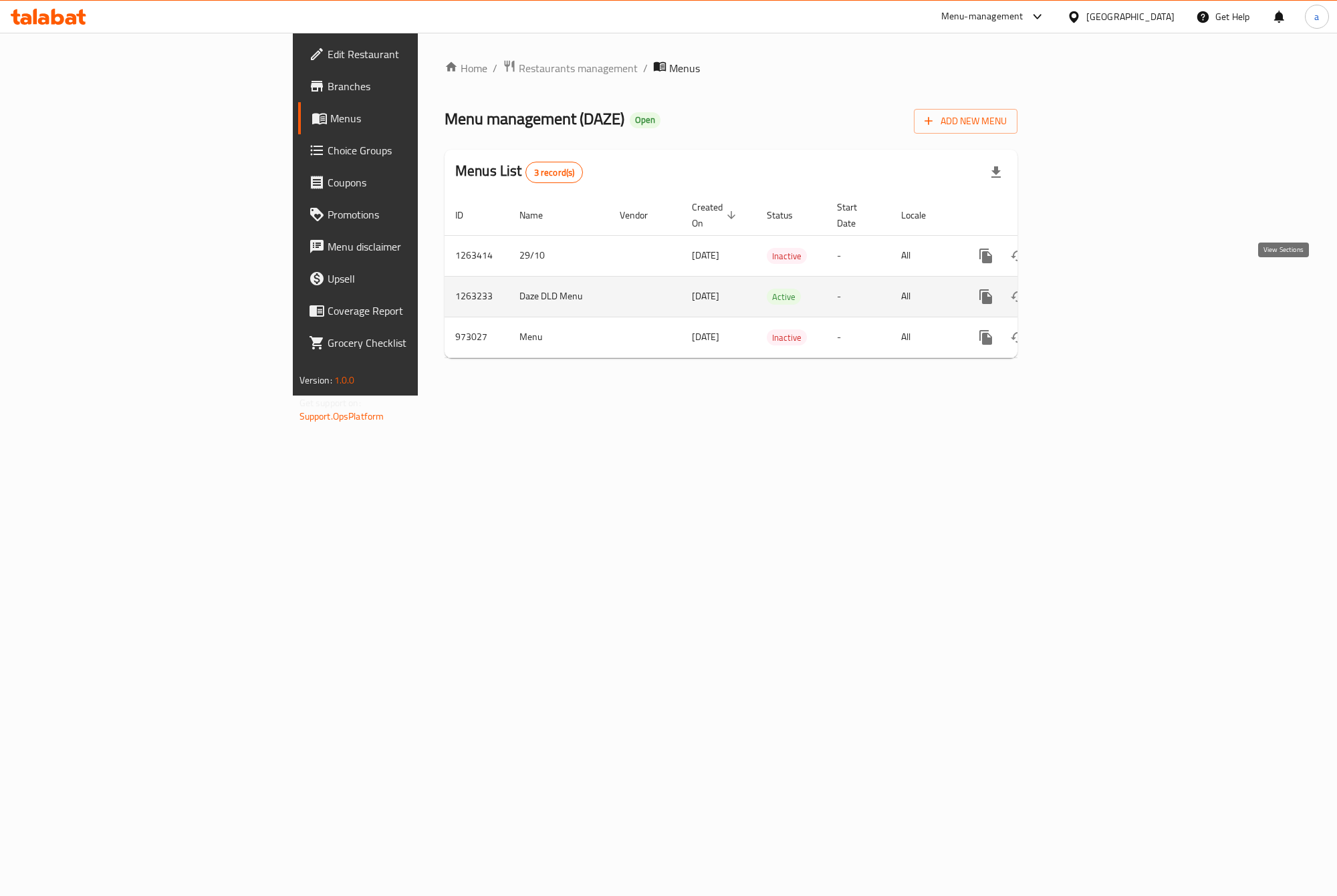
click at [1098, 281] on link "enhanced table" at bounding box center [1082, 297] width 32 height 32
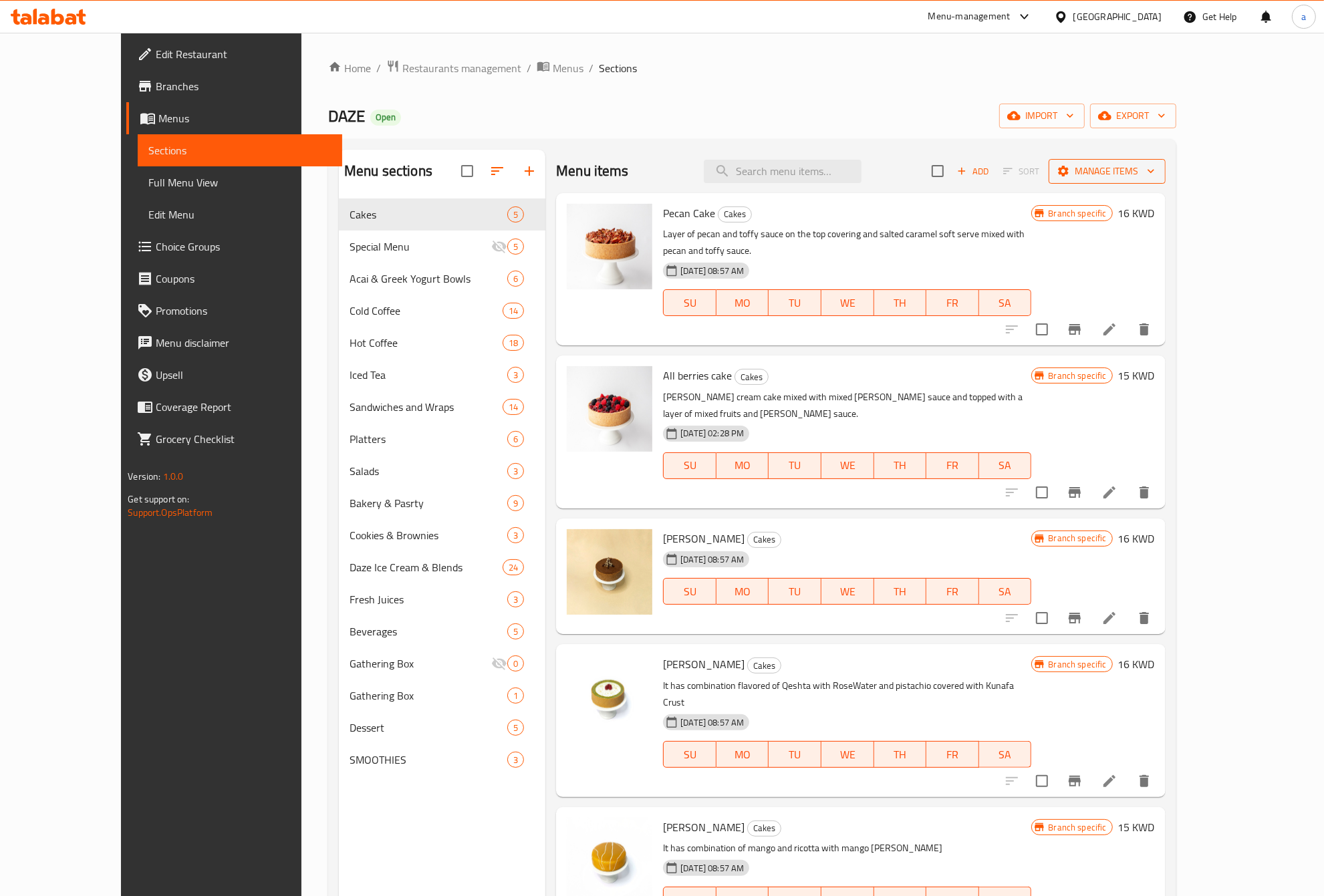
click at [1166, 159] on button "Manage items" at bounding box center [1107, 171] width 117 height 24
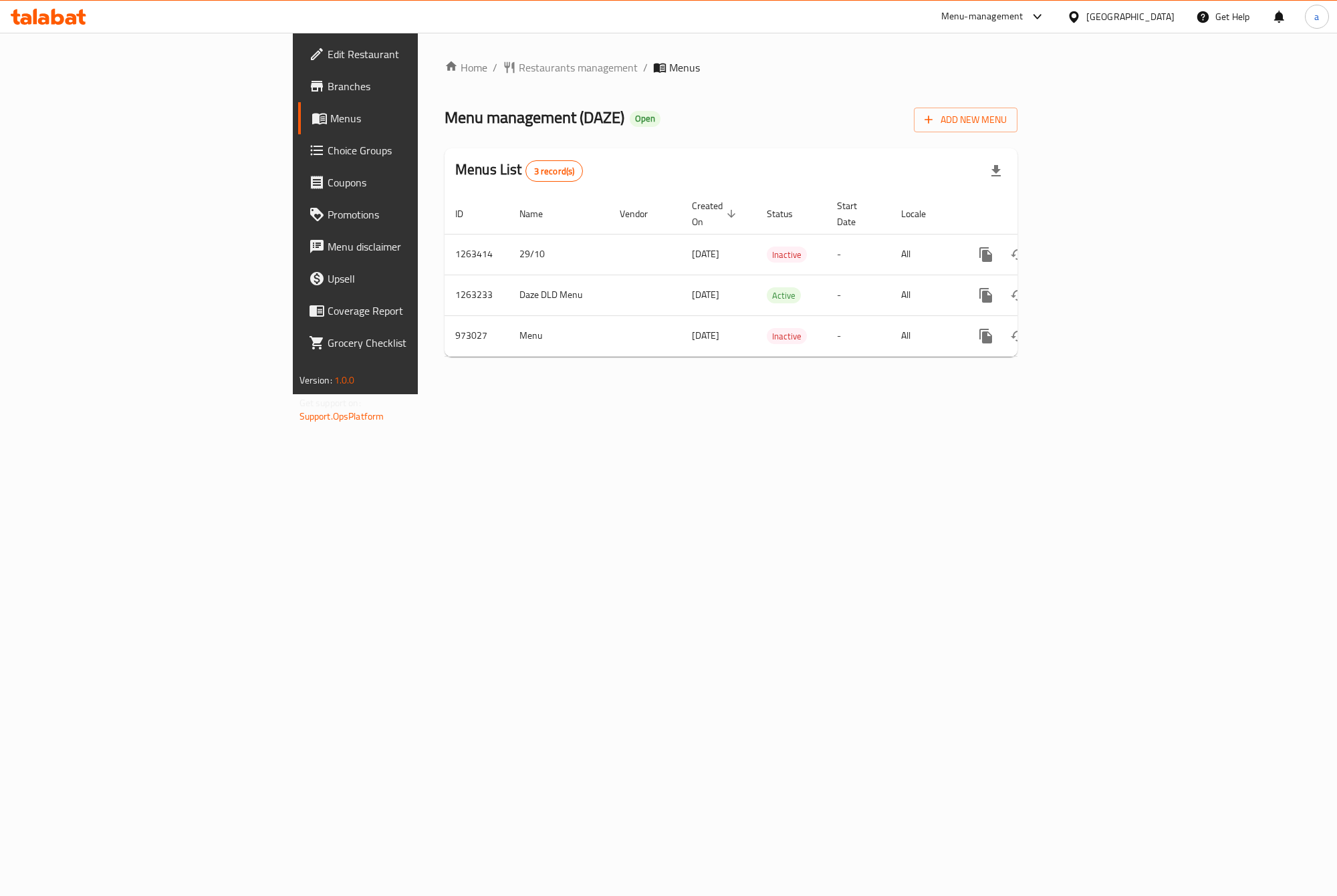
click at [328, 50] on span "Edit Restaurant" at bounding box center [416, 54] width 178 height 16
drag, startPoint x: 391, startPoint y: 285, endPoint x: 322, endPoint y: 287, distance: 69.0
click at [509, 287] on td "Daze DLD Menu" at bounding box center [559, 295] width 101 height 41
click at [567, 394] on div "Home / Restaurants management / Menus Menu management ( DAZE ) Open Add New Men…" at bounding box center [730, 213] width 626 height 361
click at [298, 96] on link "Branches" at bounding box center [407, 86] width 218 height 32
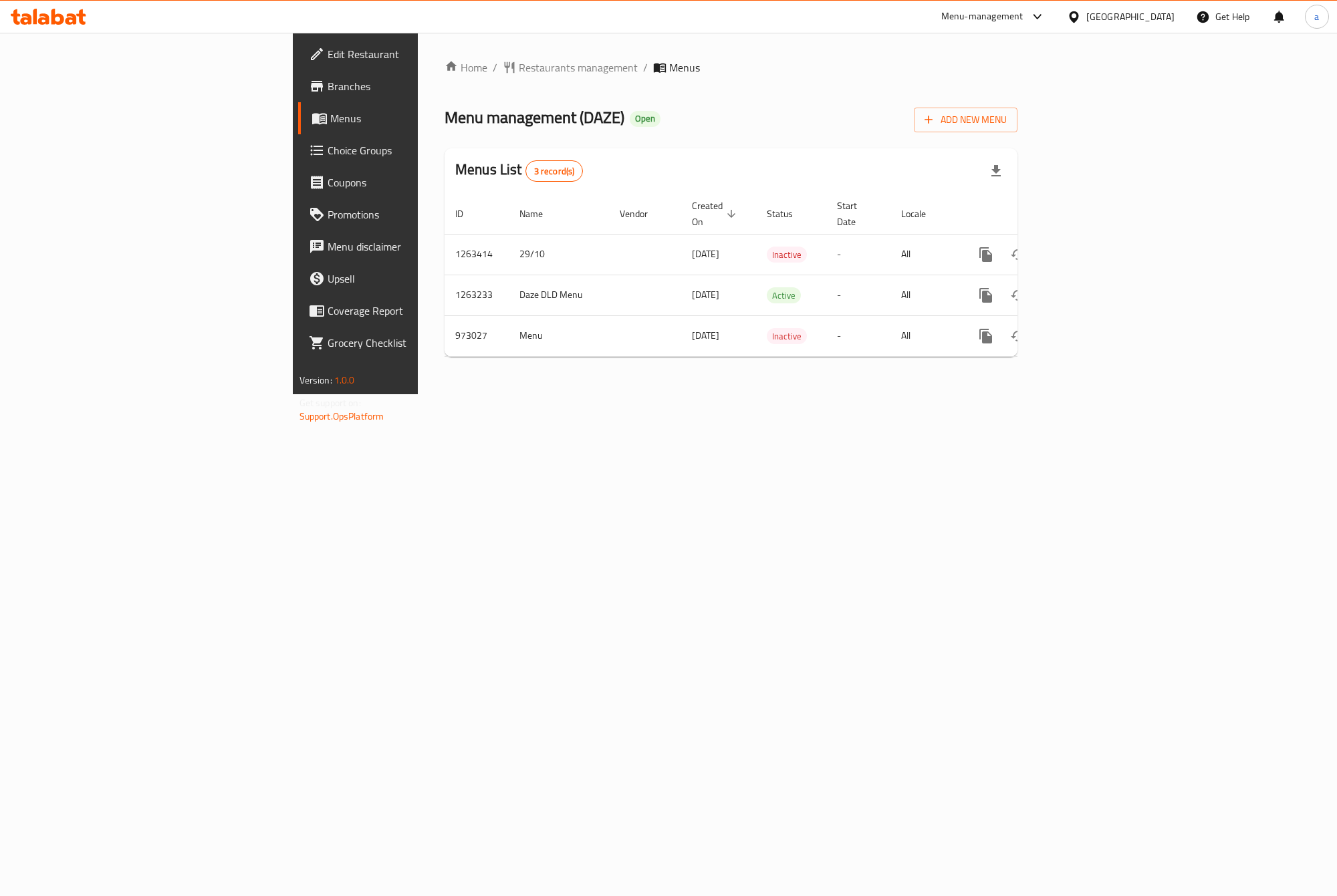
click at [328, 88] on span "Branches" at bounding box center [416, 86] width 178 height 16
click at [328, 91] on span "Branches" at bounding box center [416, 86] width 178 height 16
drag, startPoint x: 763, startPoint y: 275, endPoint x: 654, endPoint y: 285, distance: 109.5
click at [654, 285] on tr "1263233 Daze DLD Menu 28/10/2024 Active - All" at bounding box center [776, 295] width 664 height 41
click at [564, 394] on div "Home / Restaurants management / Menus Menu management ( DAZE ) Open Add New Men…" at bounding box center [730, 213] width 626 height 361
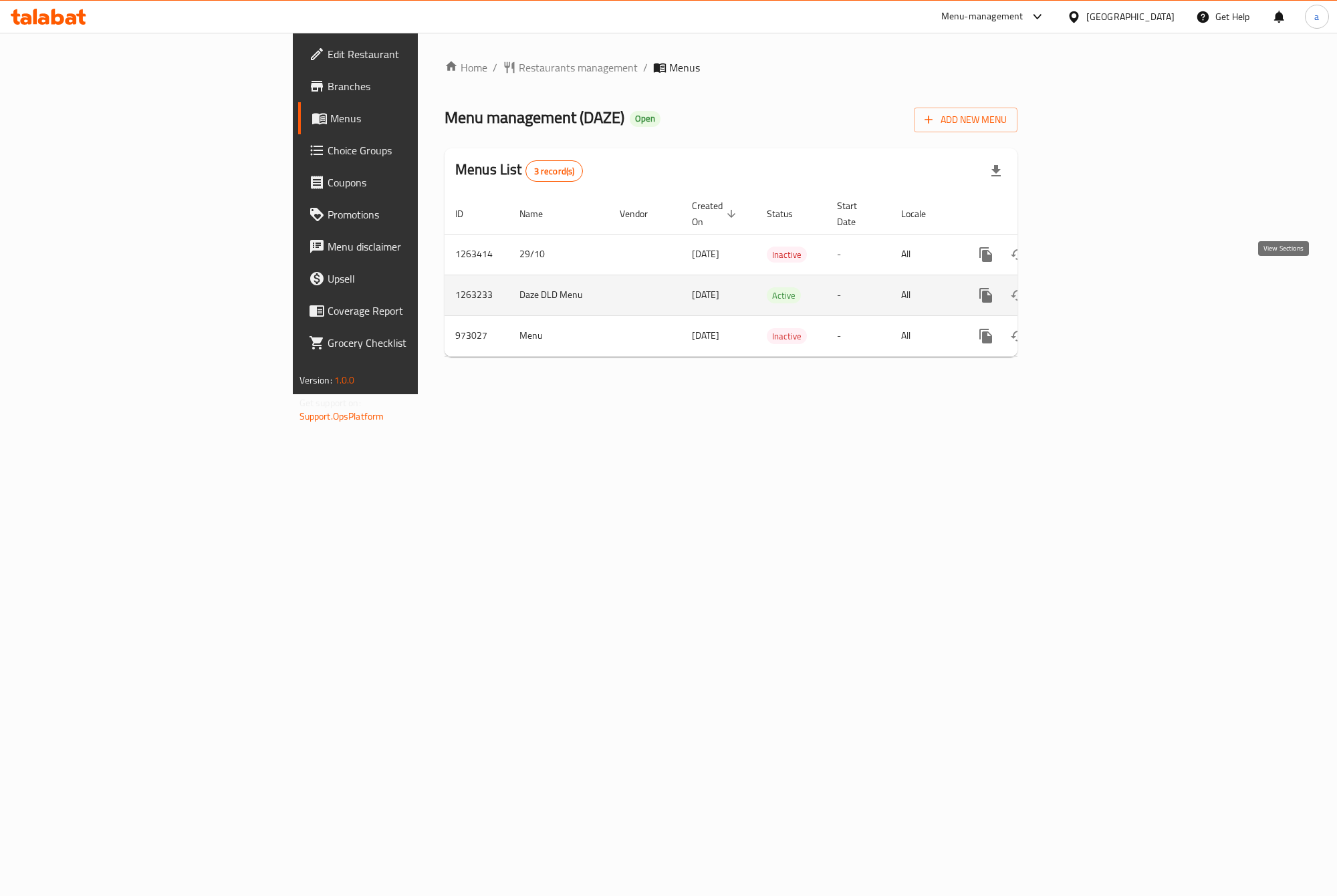
click at [1098, 290] on link "enhanced table" at bounding box center [1082, 295] width 32 height 32
click at [602, 396] on div "Home / Restaurants management / Menus Menu management ( DAZE ) Open Add New Men…" at bounding box center [730, 214] width 626 height 363
click at [1098, 288] on link "enhanced table" at bounding box center [1082, 297] width 32 height 32
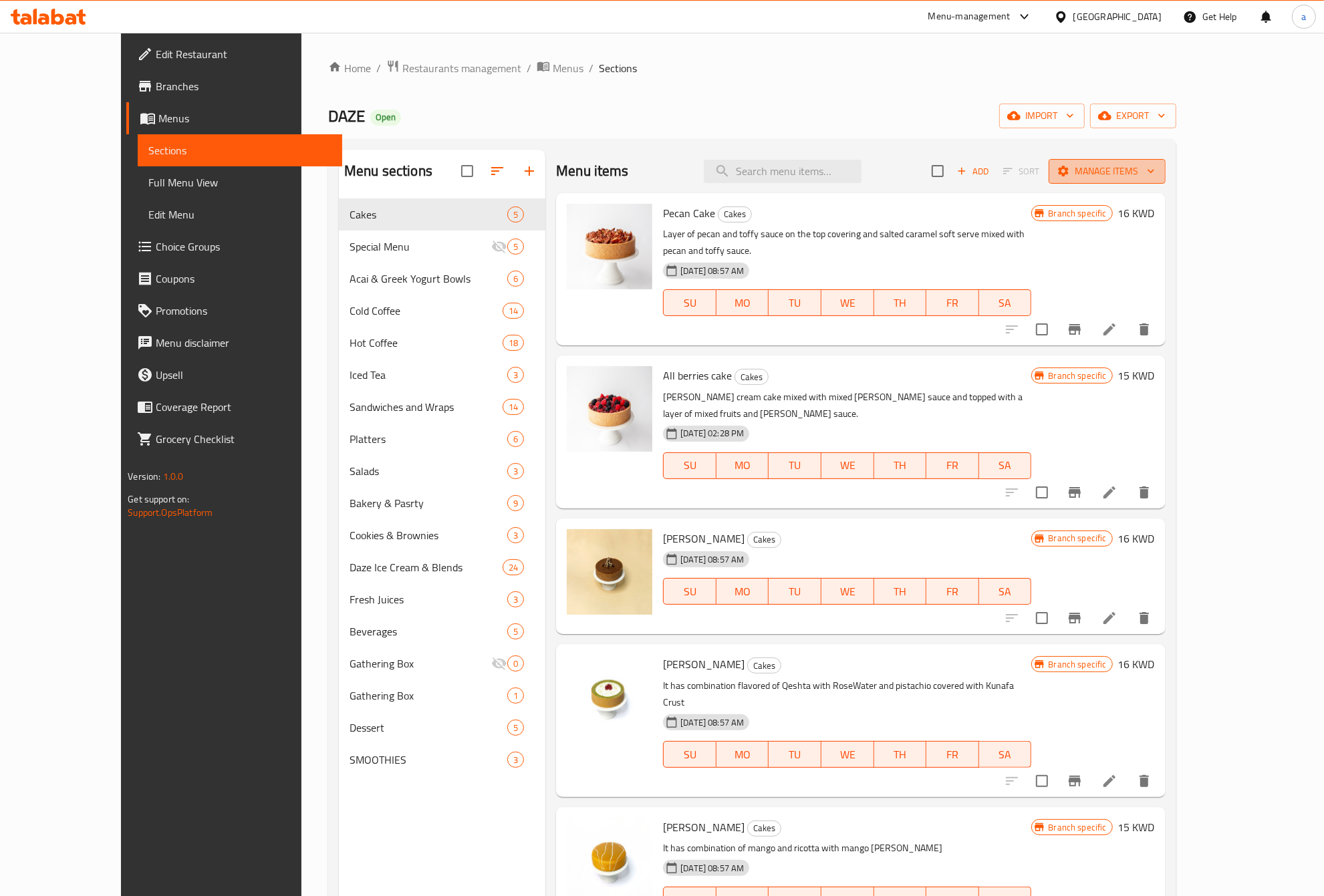
click at [1155, 174] on span "Manage items" at bounding box center [1107, 171] width 96 height 17
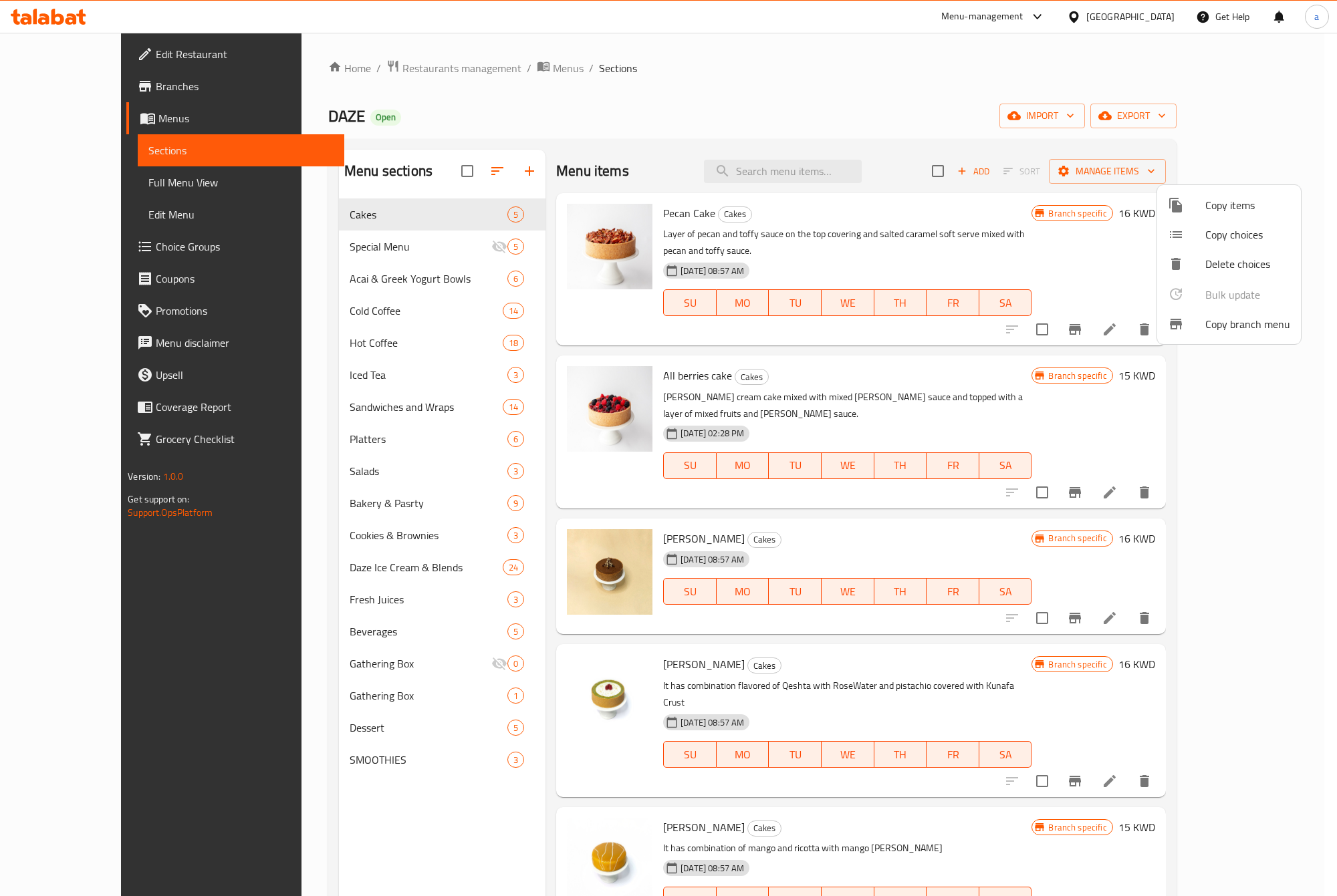
click at [1249, 334] on li "Copy branch menu" at bounding box center [1229, 324] width 144 height 29
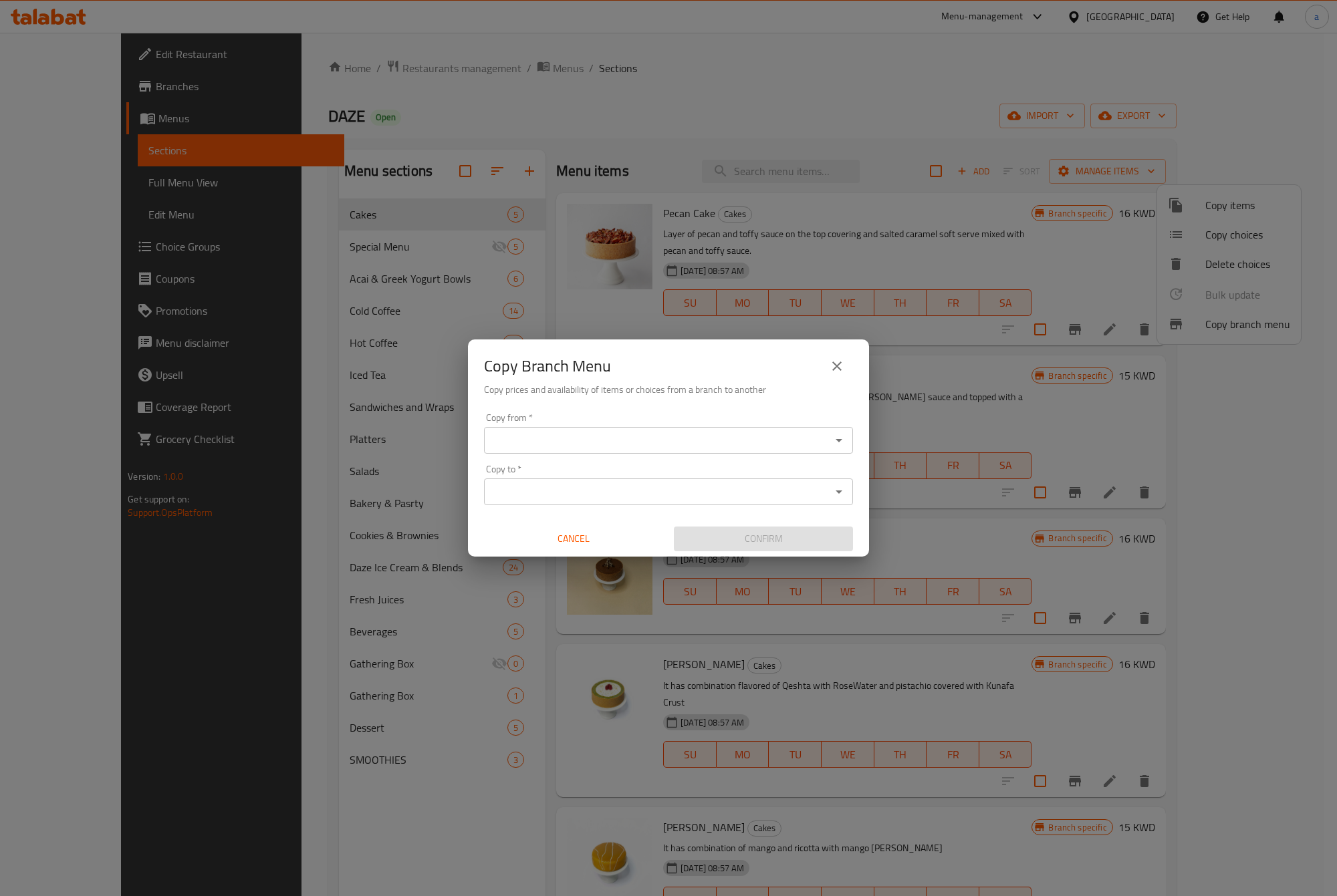
click at [829, 362] on icon "close" at bounding box center [837, 366] width 16 height 16
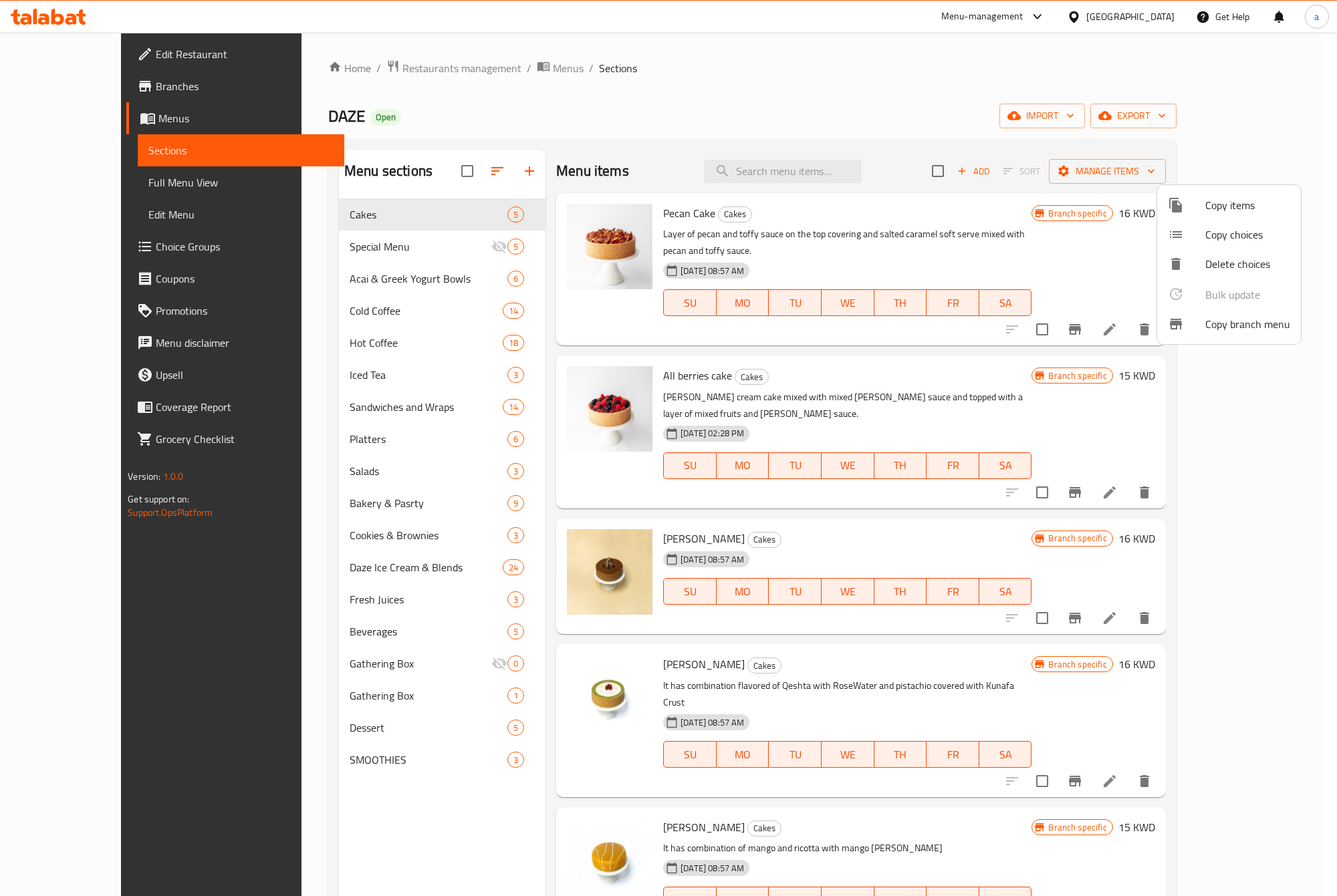
click at [83, 103] on div at bounding box center [668, 448] width 1337 height 896
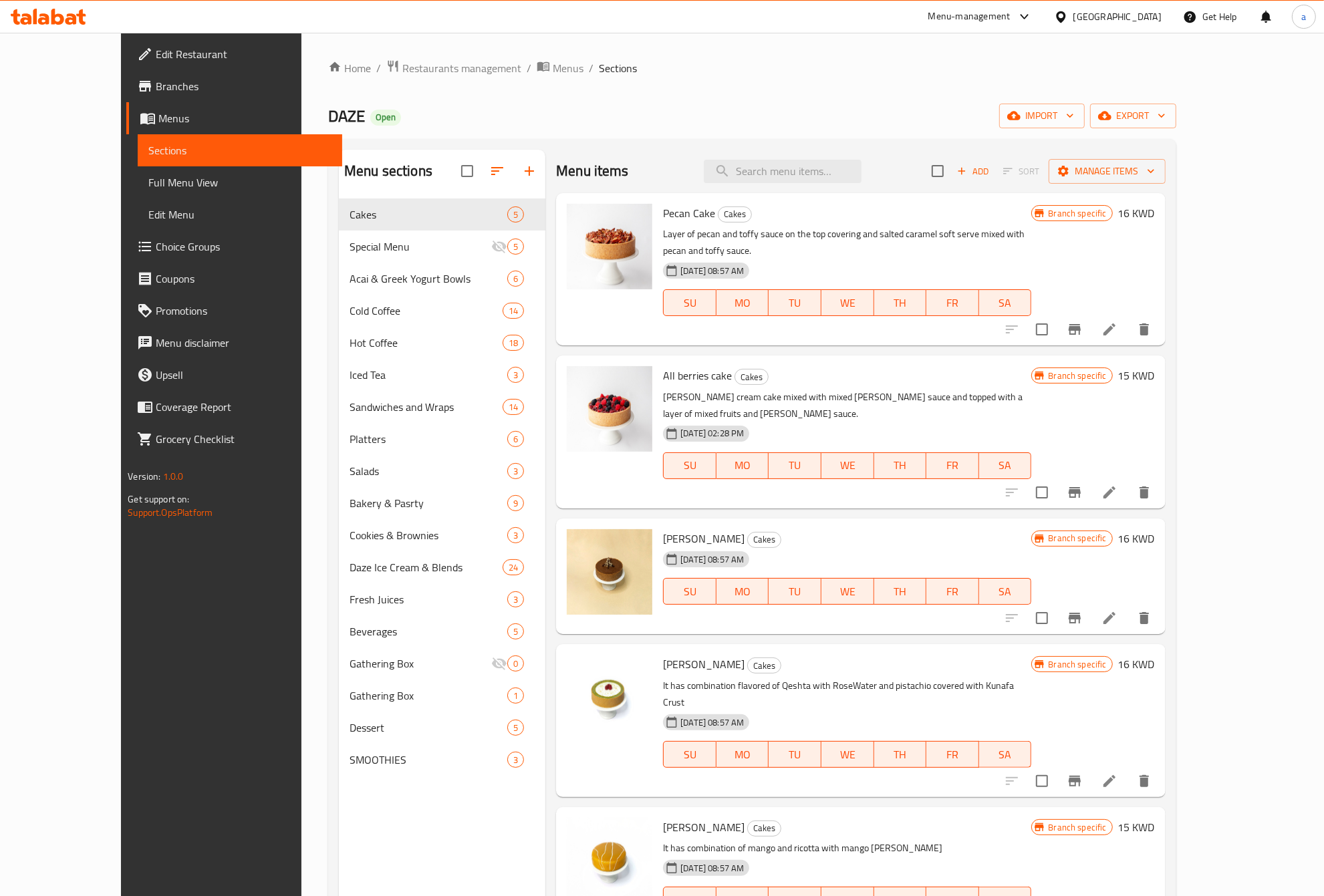
click at [158, 112] on span "Menus" at bounding box center [244, 118] width 173 height 16
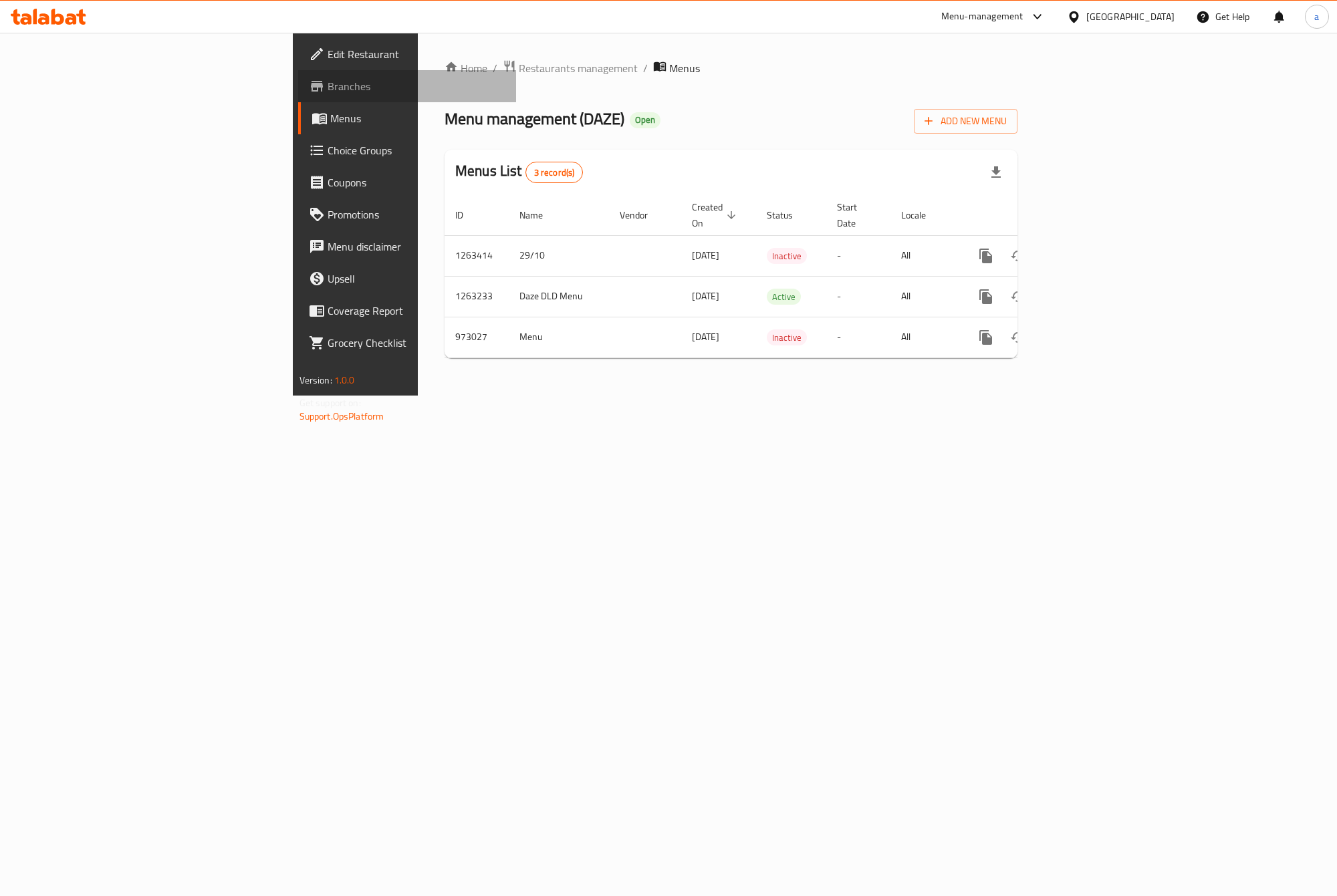
click at [328, 89] on span "Branches" at bounding box center [416, 86] width 178 height 16
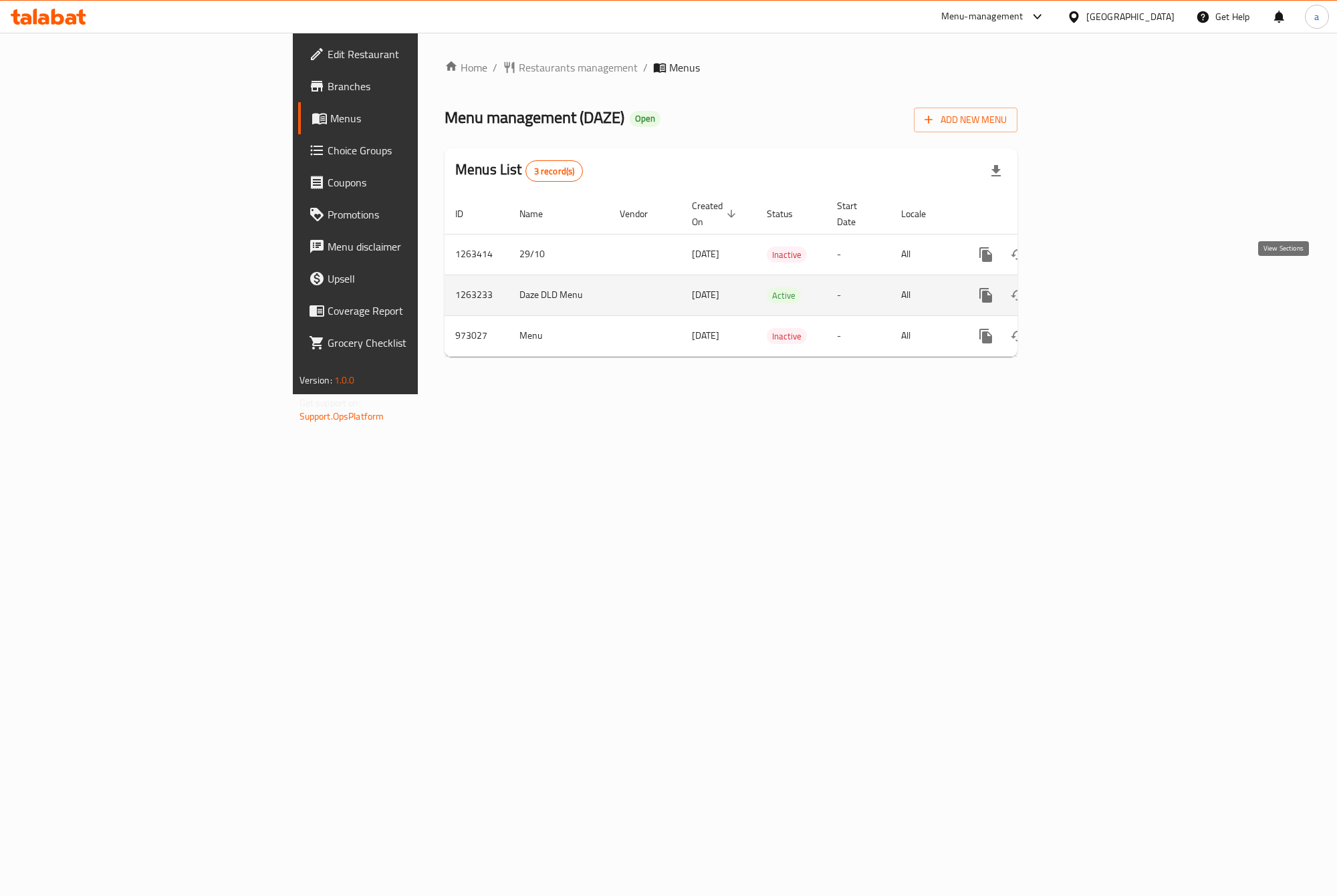
click at [1090, 287] on icon "enhanced table" at bounding box center [1083, 295] width 16 height 16
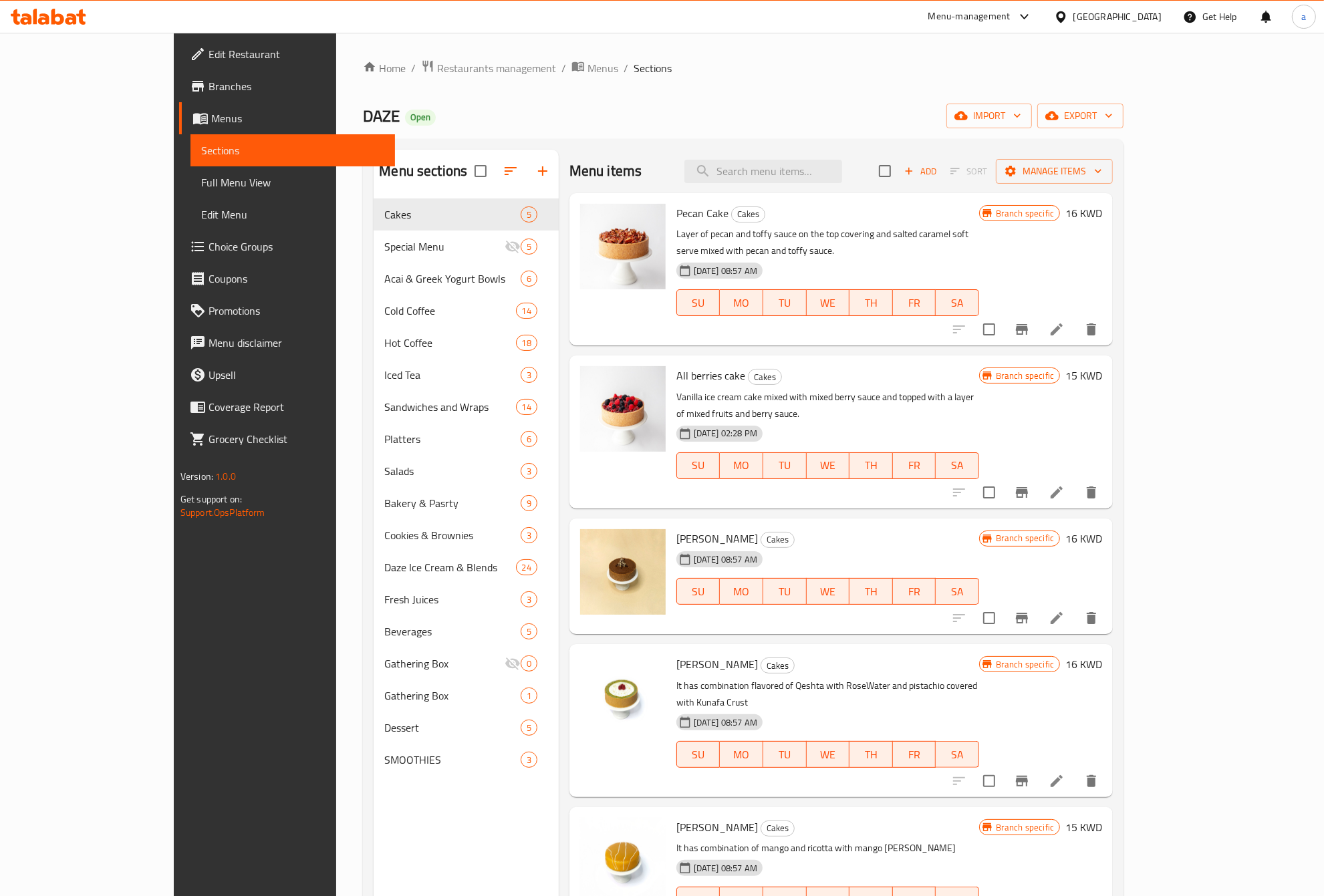
click at [190, 193] on link "Full Menu View" at bounding box center [293, 183] width 205 height 32
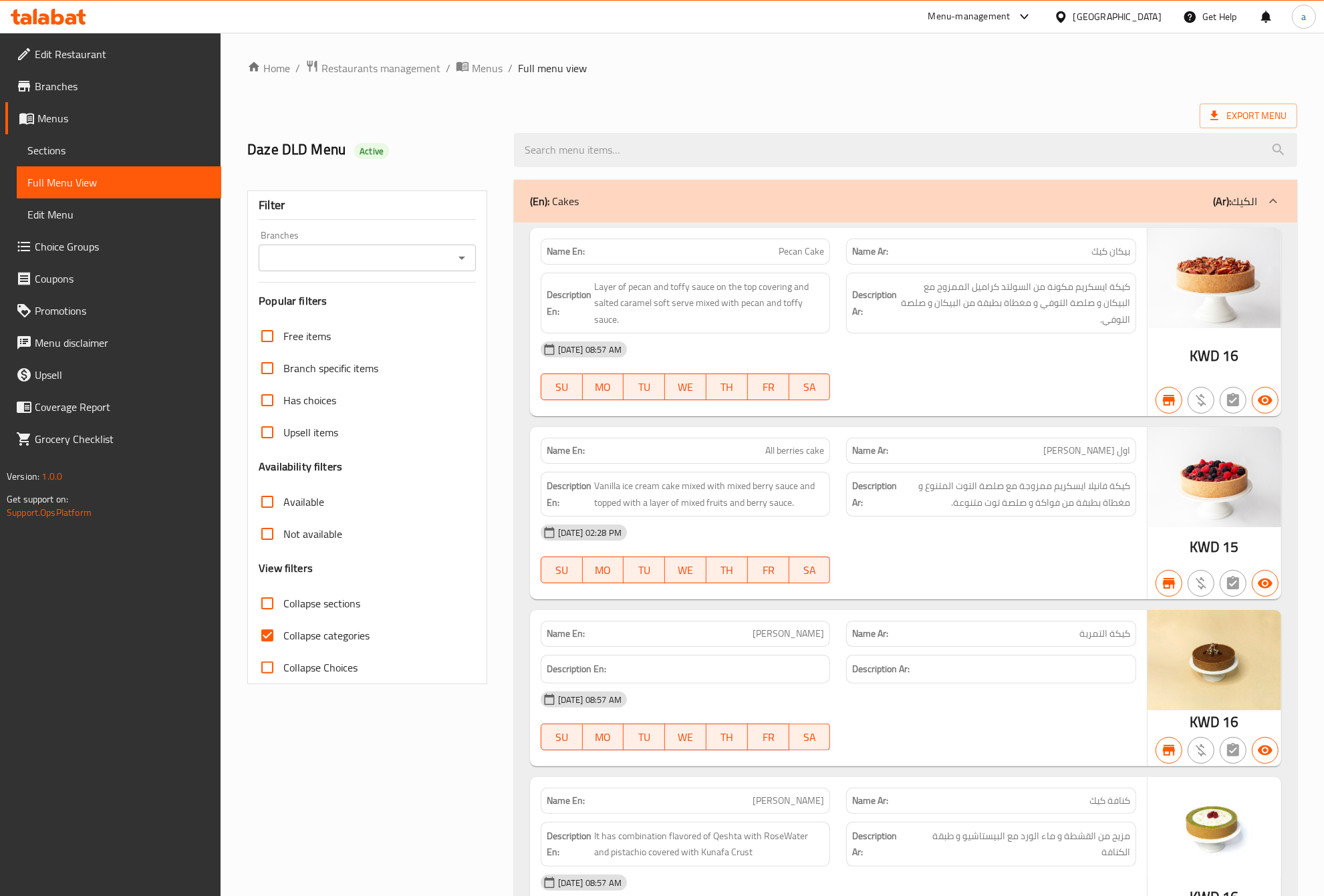
click at [254, 635] on input "Collapse categories" at bounding box center [267, 635] width 32 height 32
checkbox input "false"
click at [502, 156] on div "Daze DLD Menu Active" at bounding box center [372, 149] width 267 height 60
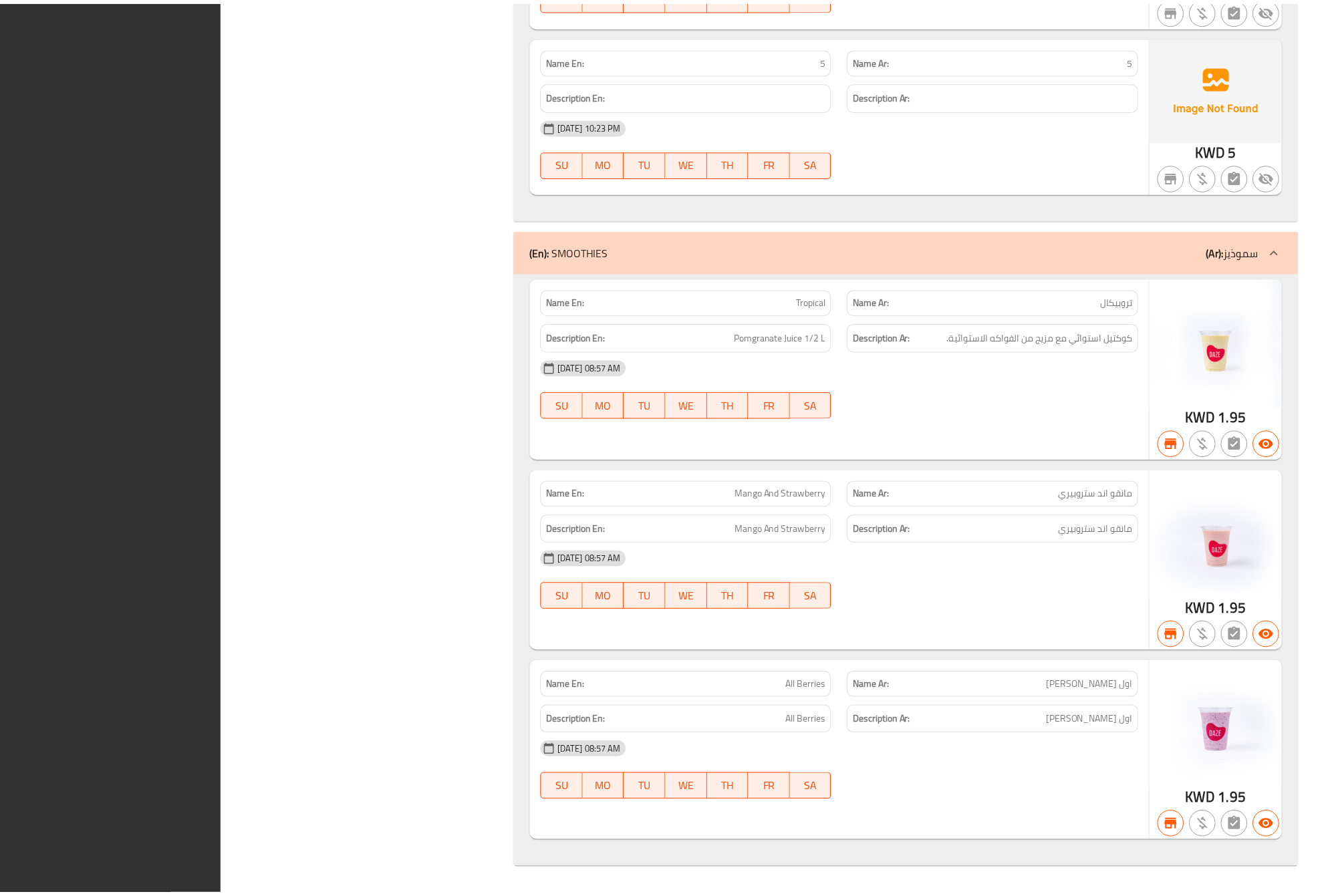
scroll to position [44385, 0]
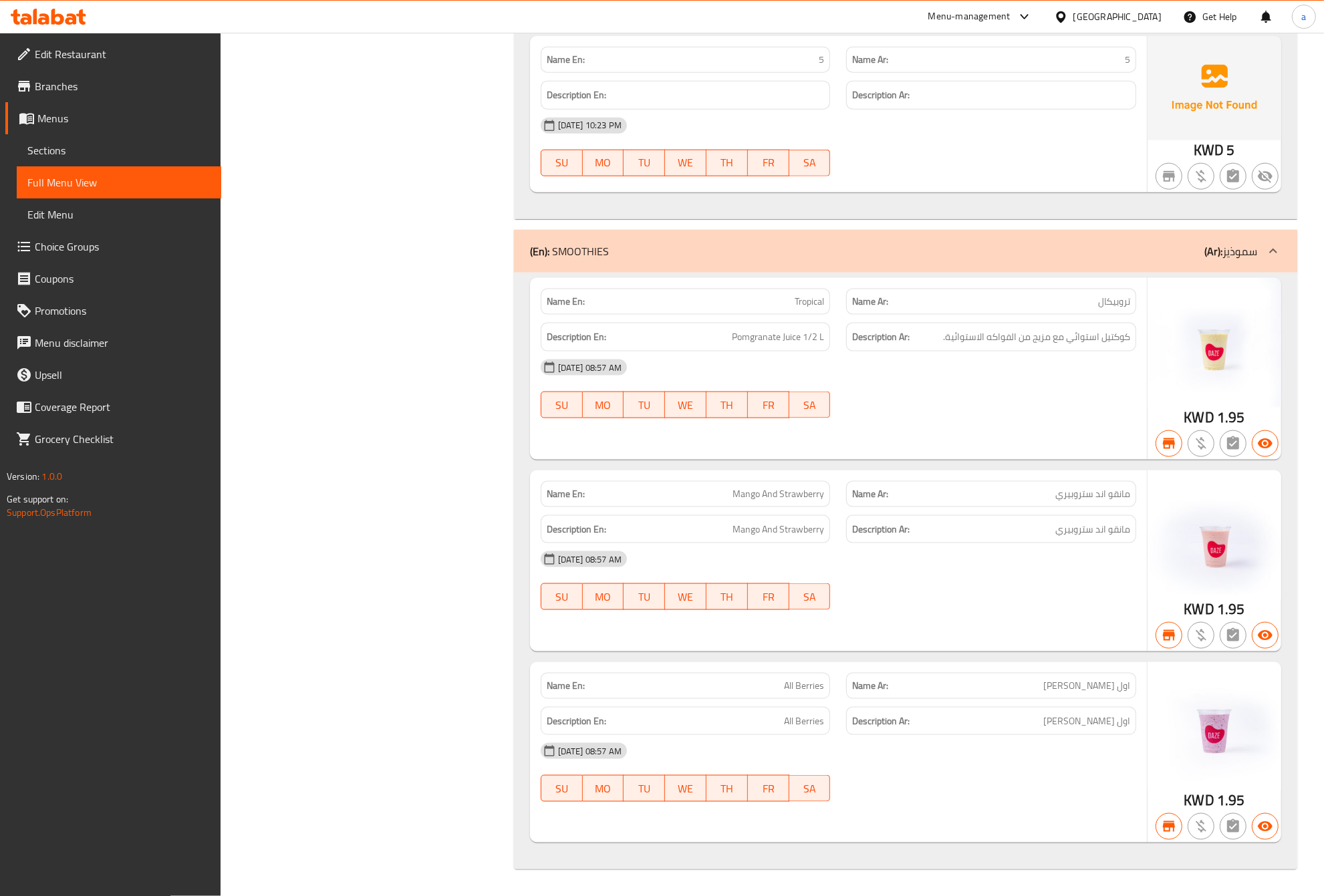
click at [83, 17] on icon at bounding box center [48, 17] width 75 height 16
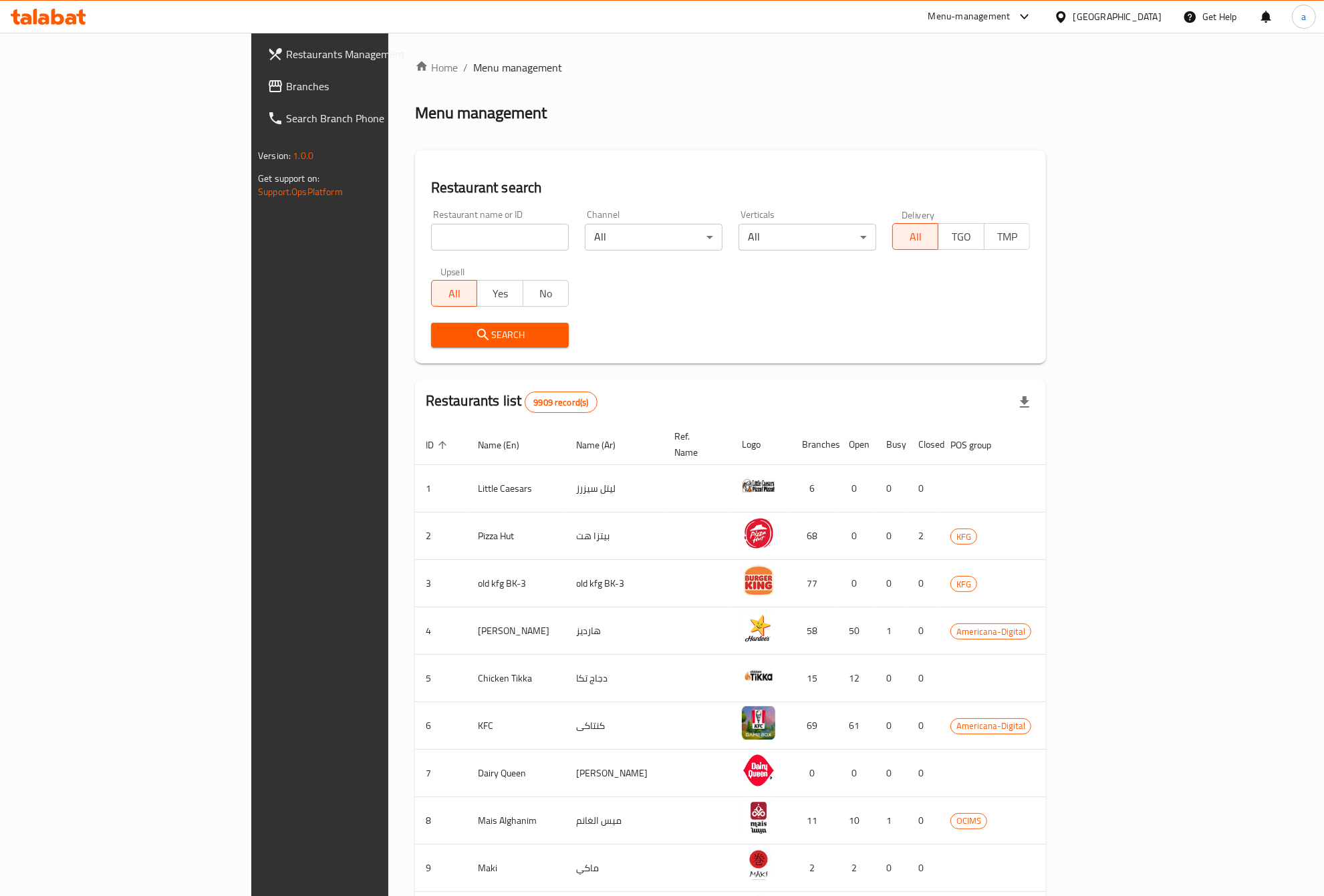
click at [1144, 14] on div "[GEOGRAPHIC_DATA]" at bounding box center [1118, 17] width 88 height 14
click at [990, 288] on div "[GEOGRAPHIC_DATA]" at bounding box center [1016, 288] width 110 height 31
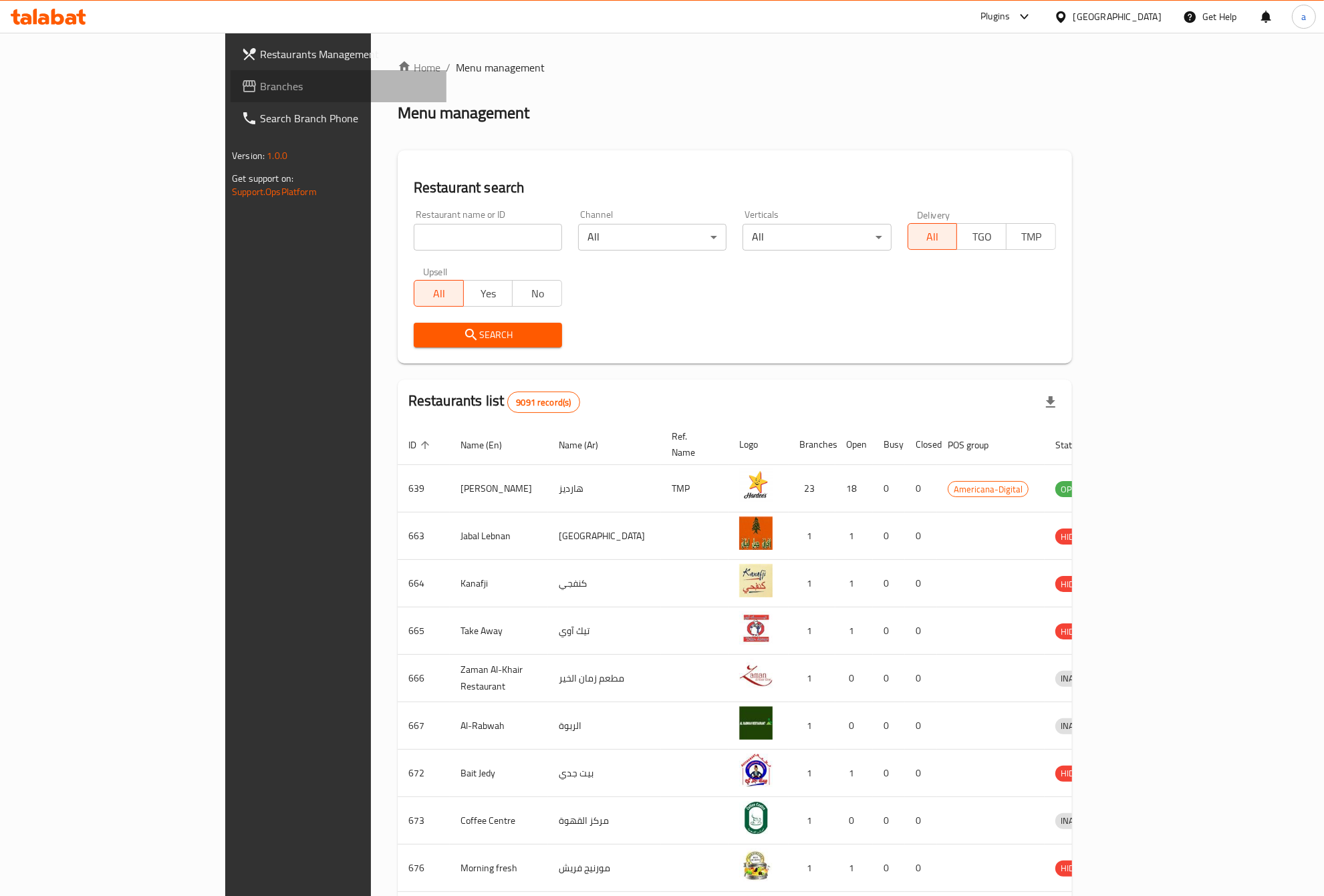
click at [231, 74] on link "Branches" at bounding box center [339, 86] width 216 height 32
